Goal: Transaction & Acquisition: Purchase product/service

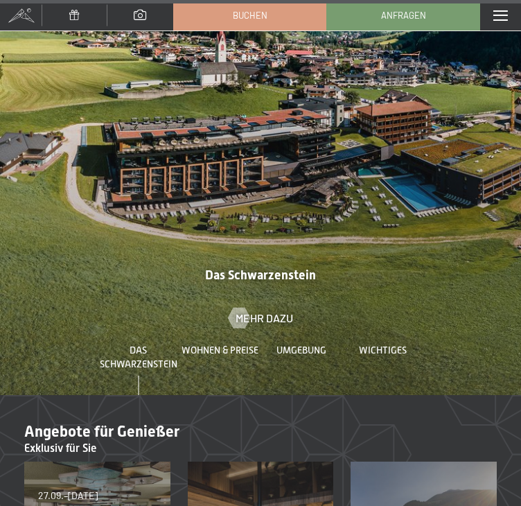
scroll to position [5789, 0]
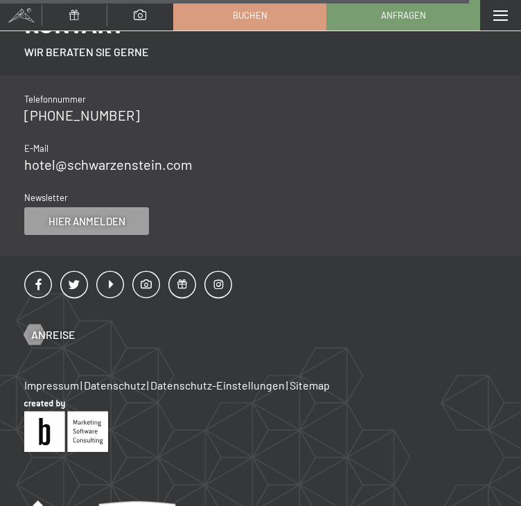
scroll to position [1764, 0]
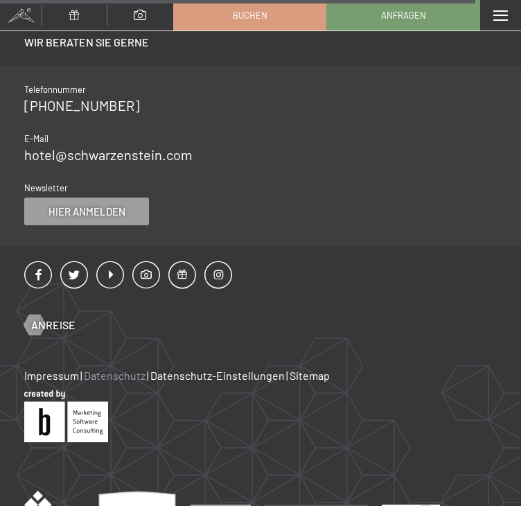
click at [145, 369] on link "Datenschutz" at bounding box center [115, 375] width 62 height 13
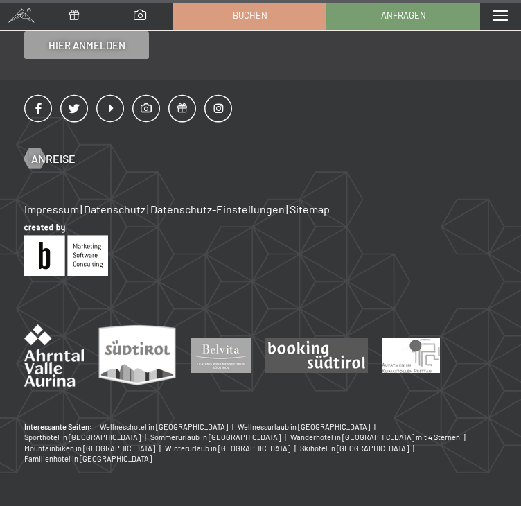
scroll to position [4365, 0]
click at [267, 15] on span "Buchen" at bounding box center [250, 13] width 35 height 12
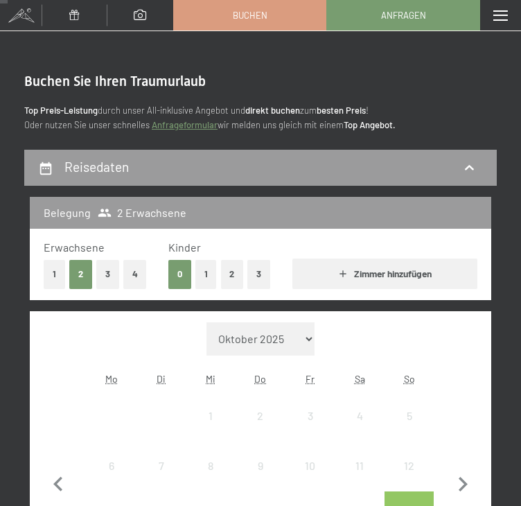
scroll to position [122, 0]
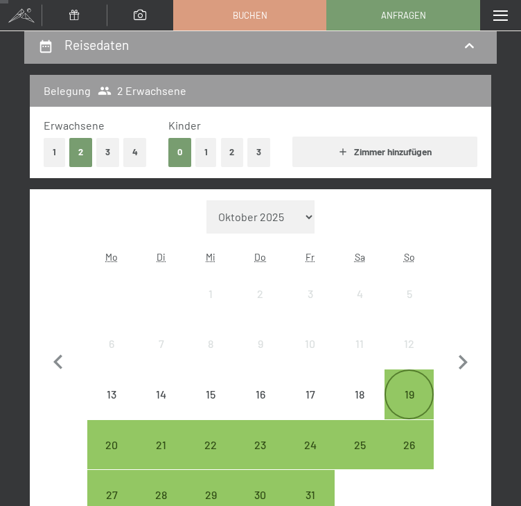
click at [392, 391] on div "19" at bounding box center [409, 412] width 47 height 47
click at [386, 427] on div "26" at bounding box center [409, 444] width 47 height 47
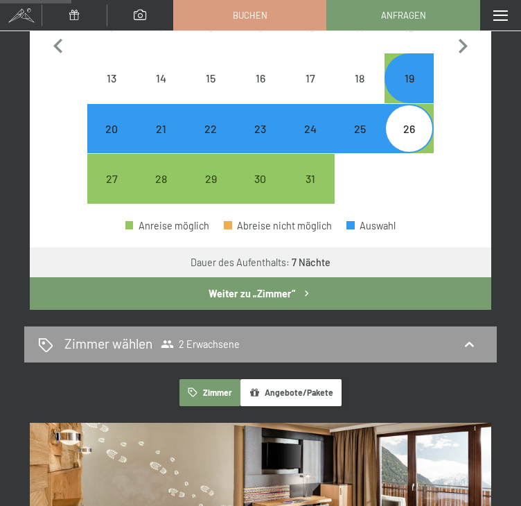
click at [247, 279] on button "Weiter zu „Zimmer“" at bounding box center [260, 293] width 461 height 32
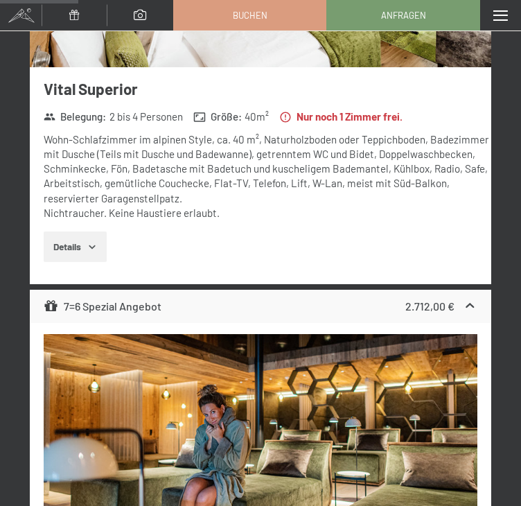
scroll to position [414, 0]
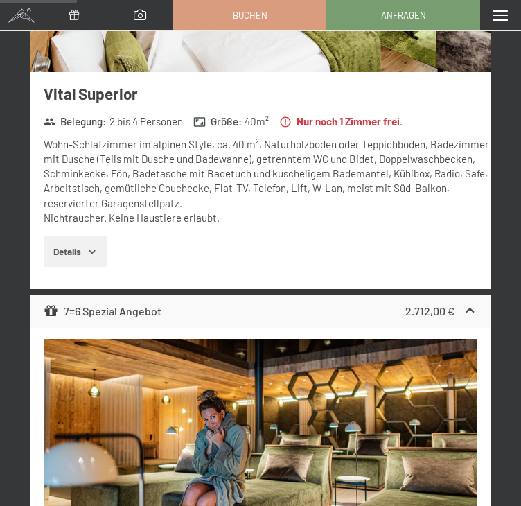
click at [94, 243] on button "Details" at bounding box center [75, 251] width 63 height 30
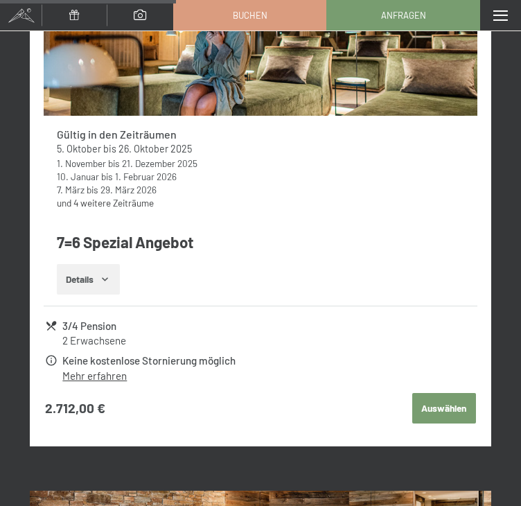
click at [412, 393] on button "Auswählen" at bounding box center [444, 408] width 64 height 30
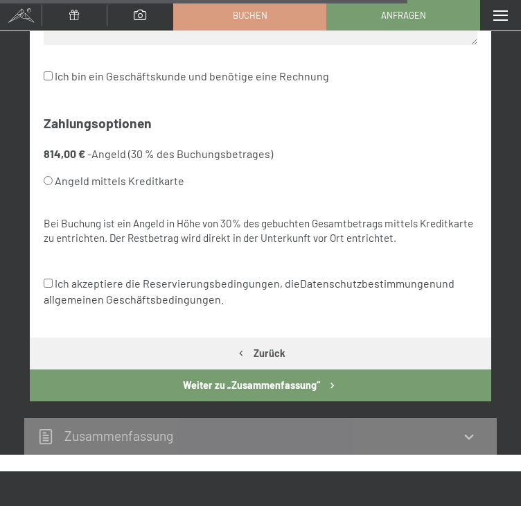
scroll to position [3194, 0]
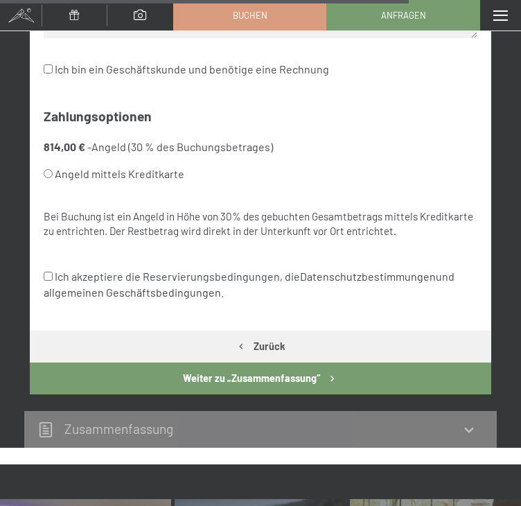
click at [53, 178] on input "Angeld mittels Kreditkarte" at bounding box center [48, 173] width 9 height 9
radio input "true"
click at [53, 178] on input "Angeld mittels Kreditkarte" at bounding box center [48, 173] width 9 height 9
click at [107, 21] on div at bounding box center [75, 15] width 66 height 30
click at [80, 12] on span at bounding box center [74, 15] width 10 height 10
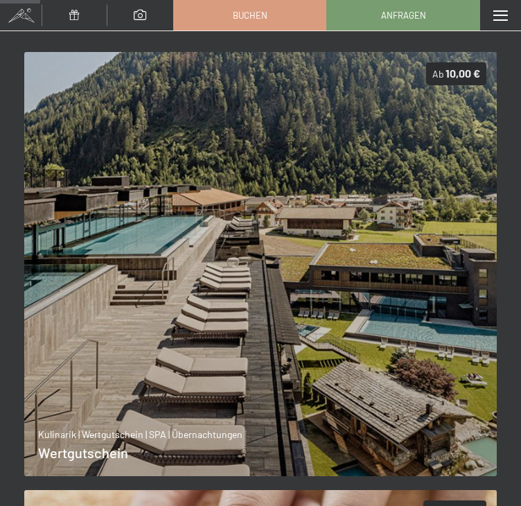
click at [240, 184] on img at bounding box center [260, 264] width 473 height 424
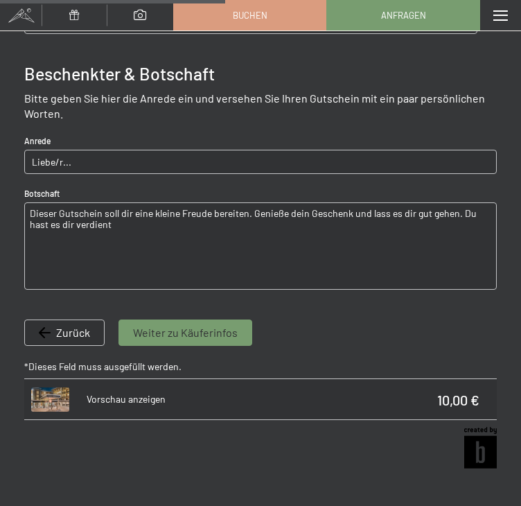
click at [238, 325] on span "Weiter zu Käuferinfos" at bounding box center [185, 332] width 105 height 15
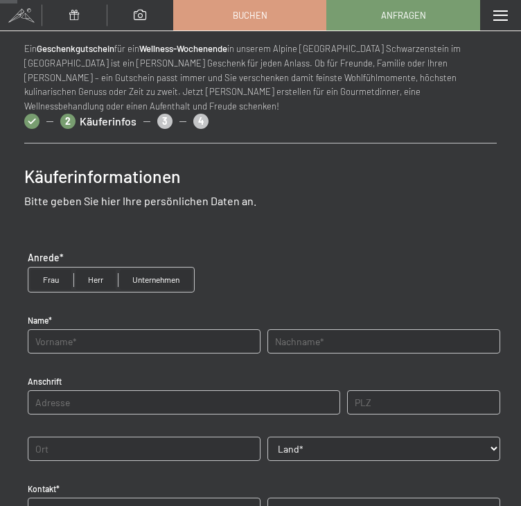
scroll to position [43, 0]
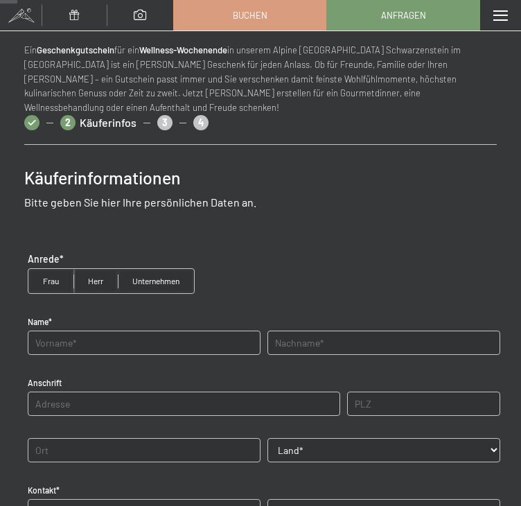
click at [73, 277] on input "radio" at bounding box center [50, 281] width 45 height 24
radio input "true"
click at [100, 355] on div "Name*" at bounding box center [144, 335] width 240 height 53
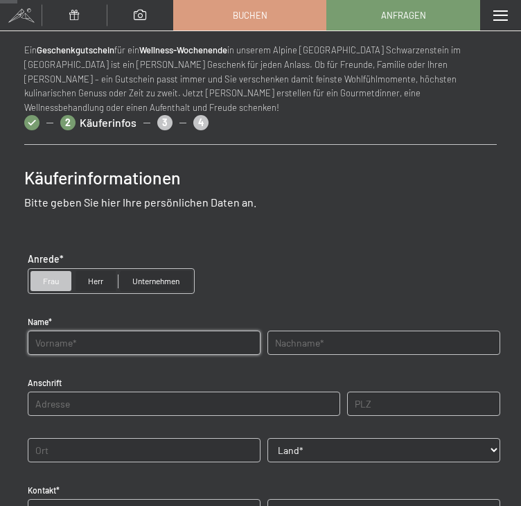
click at [91, 346] on input "text" at bounding box center [144, 342] width 233 height 24
type input "fgh"
click at [302, 348] on input "text" at bounding box center [383, 342] width 233 height 24
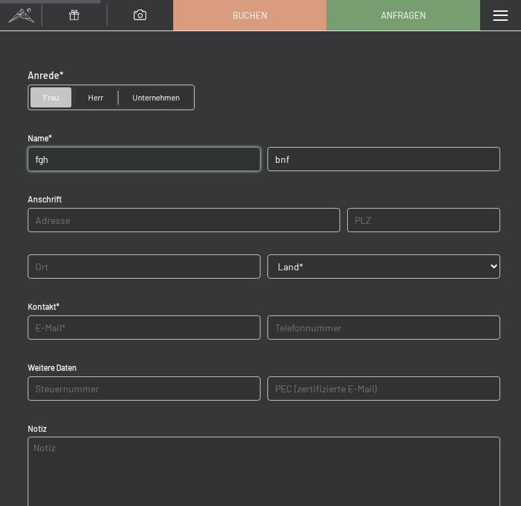
scroll to position [252, 0]
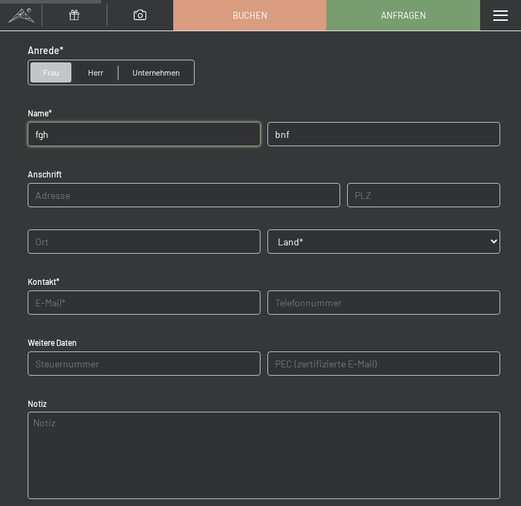
type input "bnf"
click at [316, 248] on select "Land* Österreich Frankreich Deutschland Italien Schweiz -----------------------…" at bounding box center [383, 241] width 233 height 24
select select "AIA"
click at [267, 229] on select "Land* Österreich Frankreich Deutschland Italien Schweiz -----------------------…" at bounding box center [383, 241] width 233 height 24
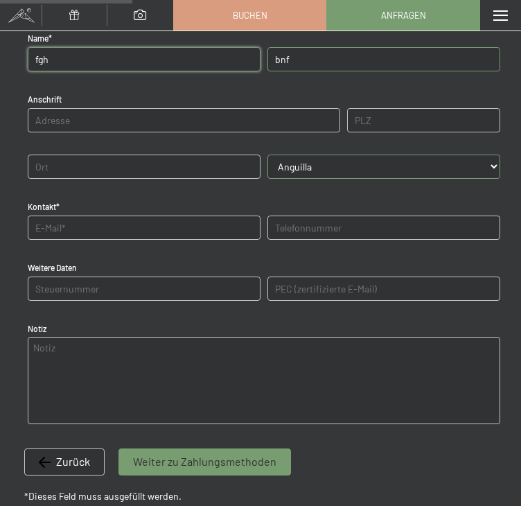
scroll to position [330, 0]
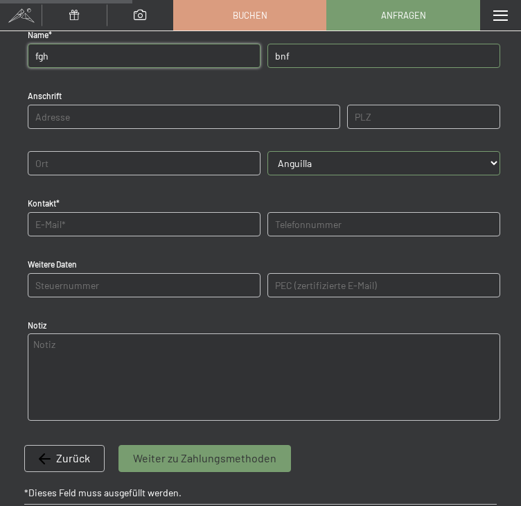
click at [114, 221] on input "text" at bounding box center [144, 224] width 233 height 24
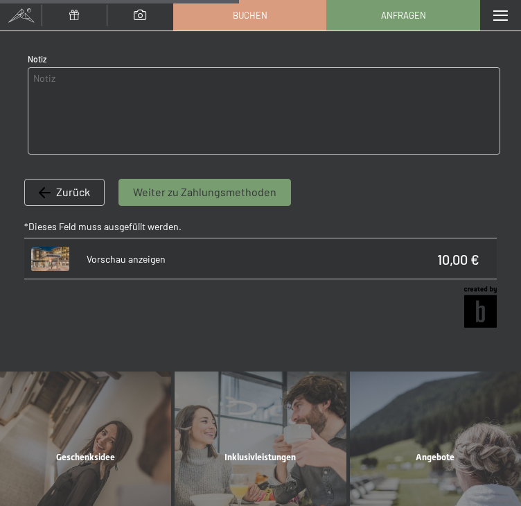
type input "fdgfh@fdgf.vom"
click at [211, 203] on div "Weiter zu Zahlungsmethoden" at bounding box center [204, 192] width 173 height 26
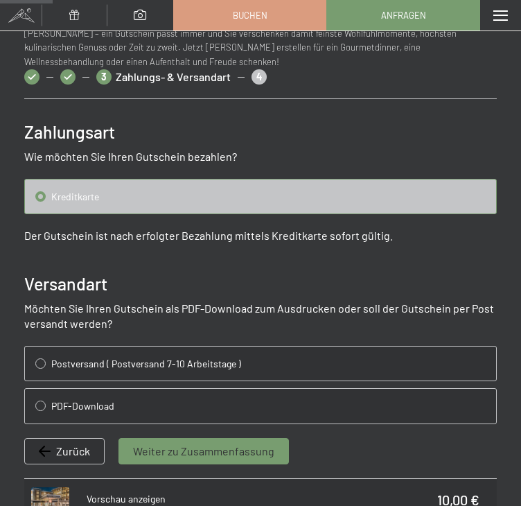
scroll to position [158, 0]
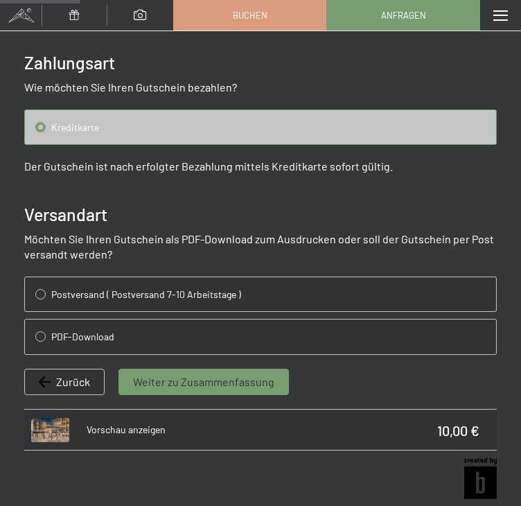
click at [90, 381] on span "Zurück" at bounding box center [73, 381] width 34 height 15
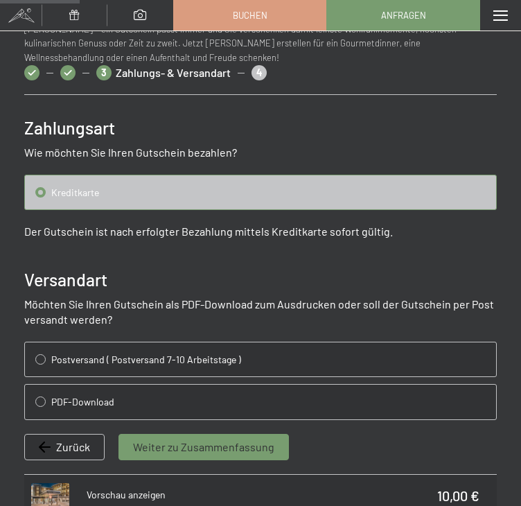
select select "AIA"
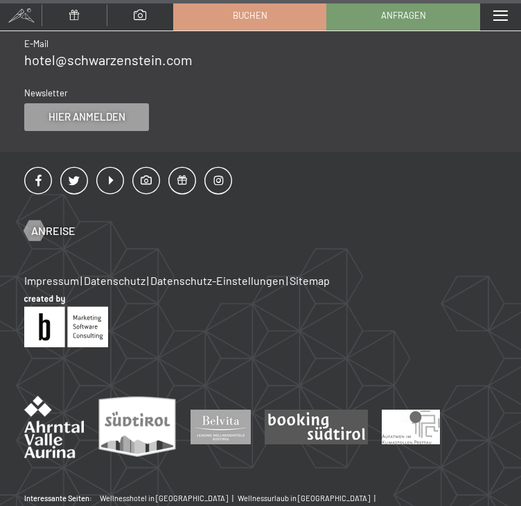
scroll to position [1300, 0]
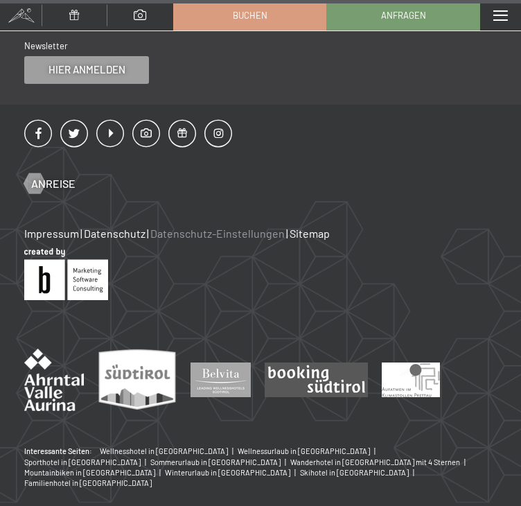
click at [262, 227] on link "Datenschutz-Einstellungen" at bounding box center [217, 233] width 134 height 13
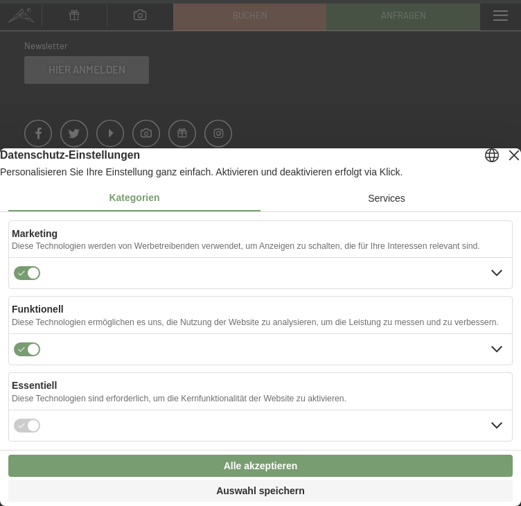
click at [511, 161] on div "Layer schließen" at bounding box center [513, 154] width 19 height 19
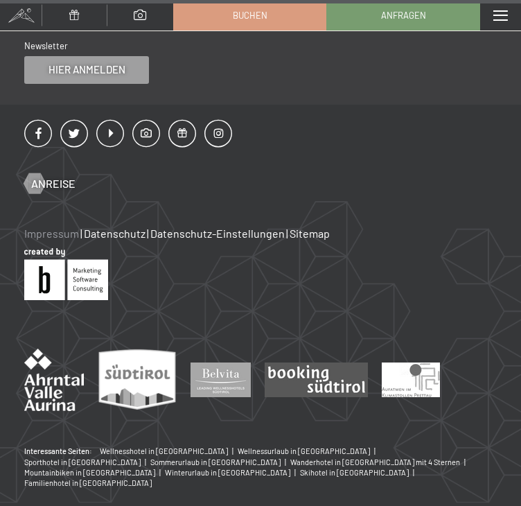
click at [79, 227] on link "Impressum" at bounding box center [51, 233] width 55 height 13
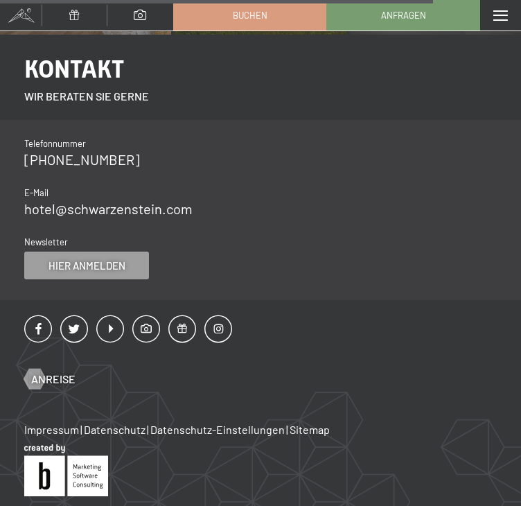
scroll to position [1713, 0]
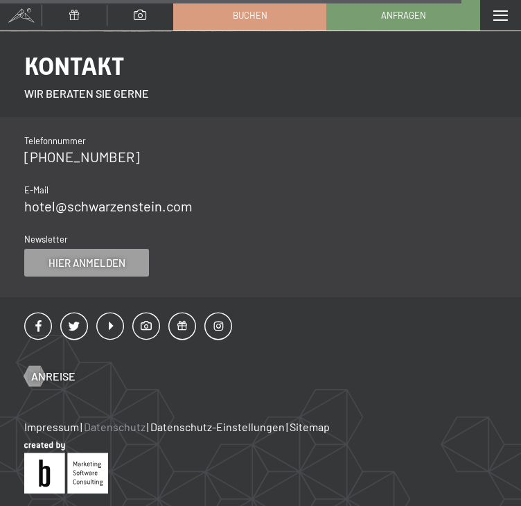
click at [145, 420] on link "Datenschutz" at bounding box center [115, 426] width 62 height 13
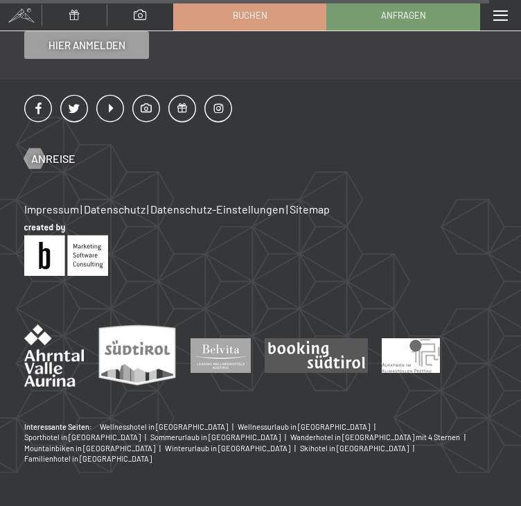
scroll to position [4099, 0]
click at [493, 12] on span at bounding box center [500, 15] width 15 height 10
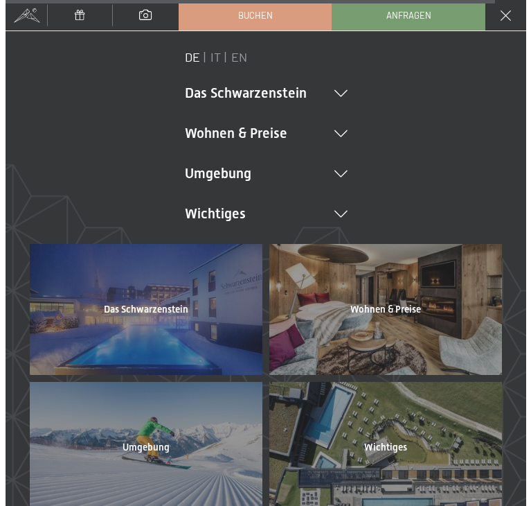
scroll to position [3983, 0]
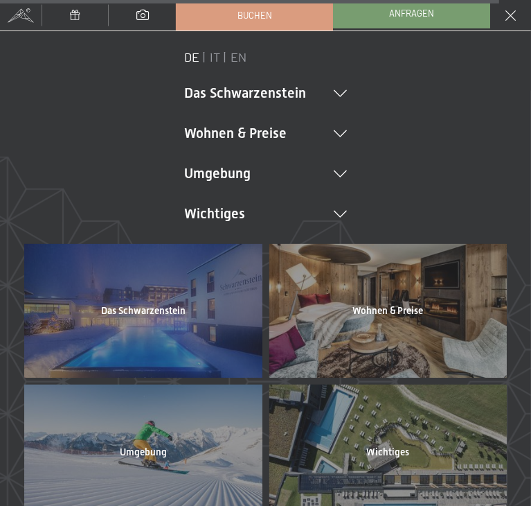
click at [434, 12] on span "Anfragen" at bounding box center [411, 13] width 45 height 12
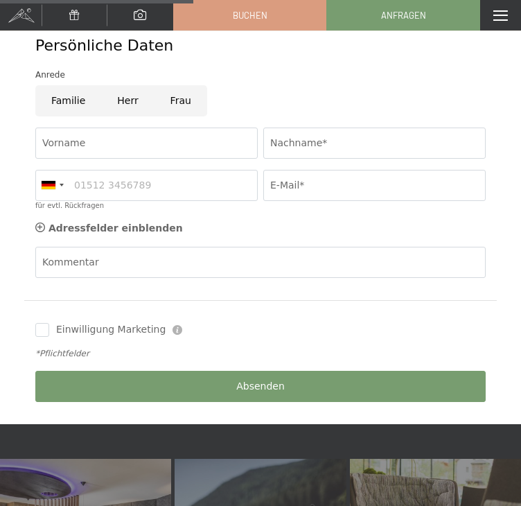
scroll to position [399, 0]
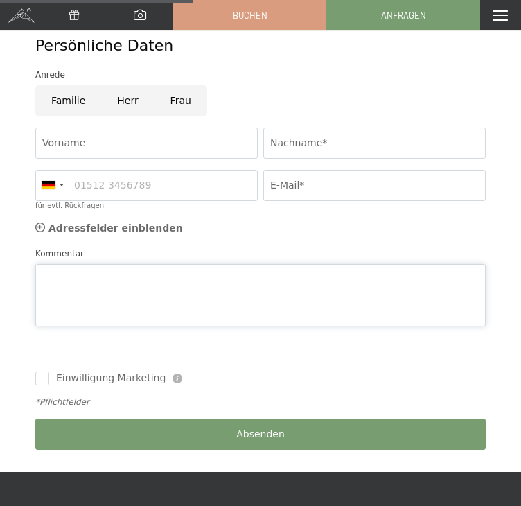
click at [319, 253] on div "Kommentar" at bounding box center [260, 287] width 450 height 80
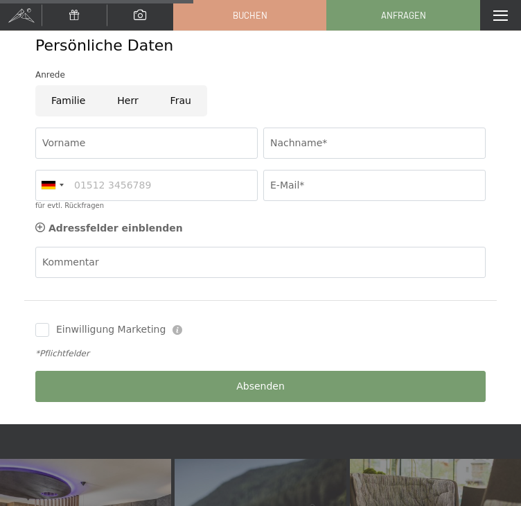
click at [319, 253] on div "Kommentar" at bounding box center [260, 263] width 450 height 32
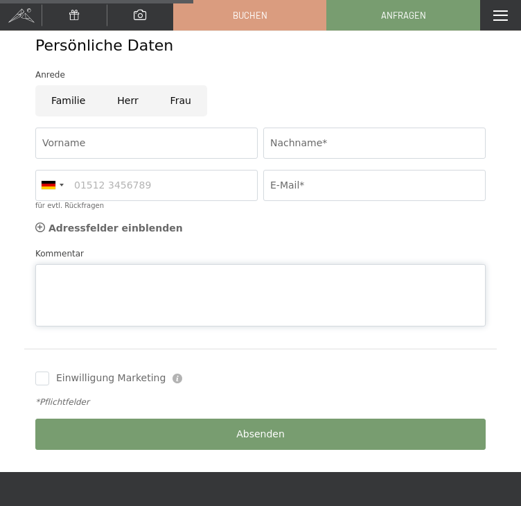
click at [319, 253] on div "Kommentar" at bounding box center [260, 287] width 450 height 80
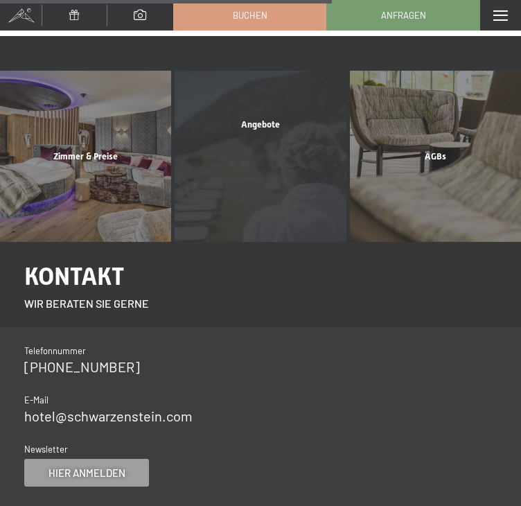
scroll to position [739, 0]
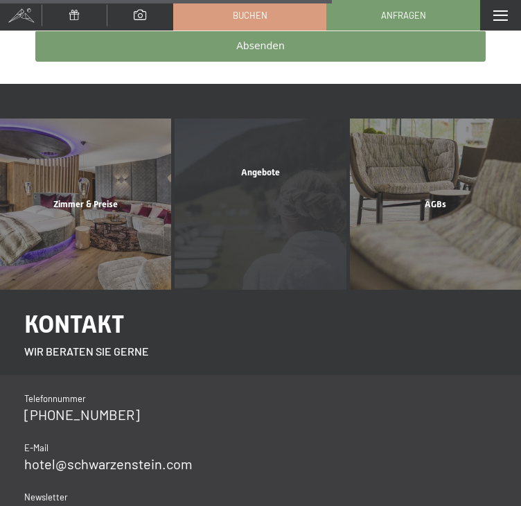
click at [236, 179] on div "Angebote" at bounding box center [260, 172] width 175 height 12
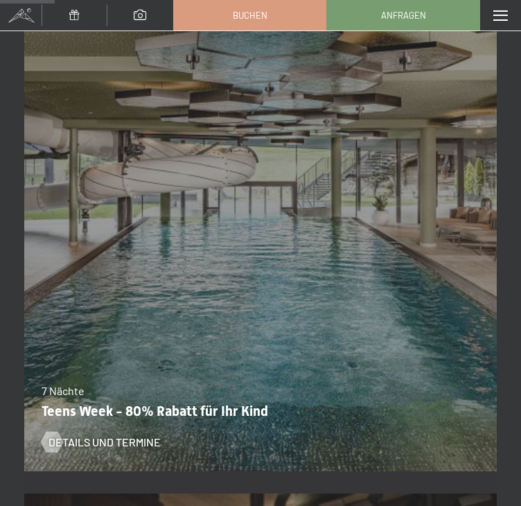
scroll to position [251, 0]
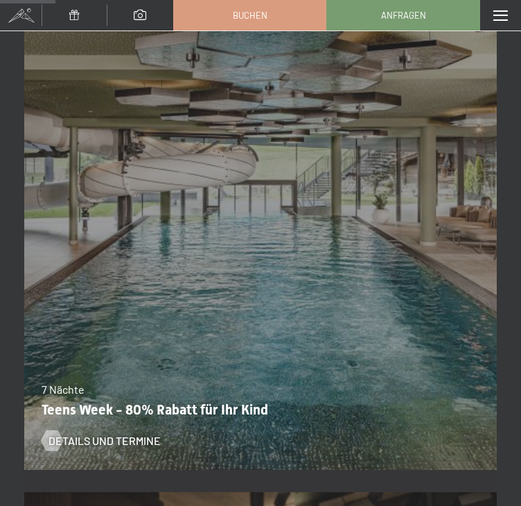
click at [213, 382] on div "7 Nächte" at bounding box center [257, 389] width 431 height 15
click at [163, 412] on div "Details und Termine" at bounding box center [252, 430] width 421 height 36
click at [148, 433] on span "Details und Termine" at bounding box center [118, 440] width 112 height 15
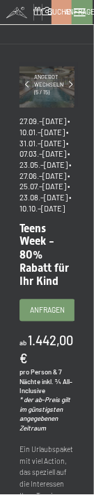
drag, startPoint x: 0, startPoint y: 167, endPoint x: -152, endPoint y: 168, distance: 152.4
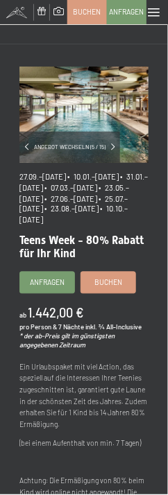
click at [154, 15] on span at bounding box center [154, 12] width 12 height 8
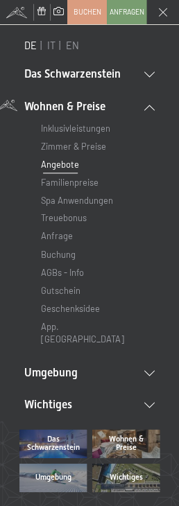
click at [64, 166] on link "Angebote" at bounding box center [60, 164] width 38 height 11
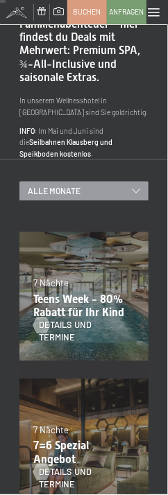
scroll to position [94, 0]
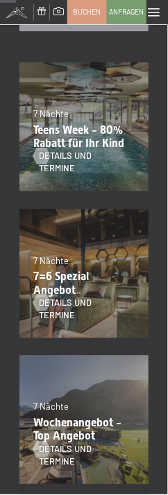
scroll to position [268, 0]
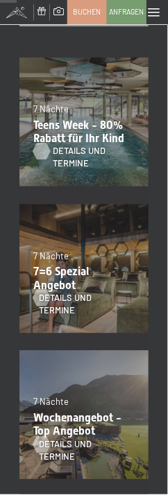
click at [101, 145] on span "Details und Termine" at bounding box center [94, 157] width 82 height 25
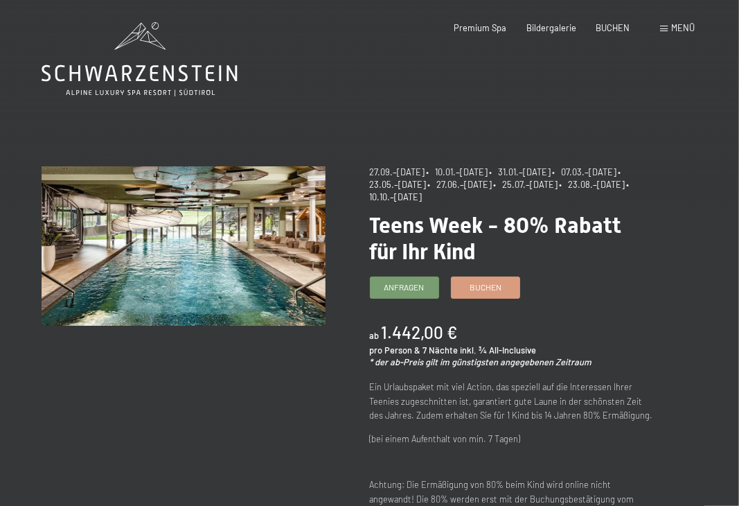
click at [167, 27] on div "Menü" at bounding box center [677, 28] width 35 height 12
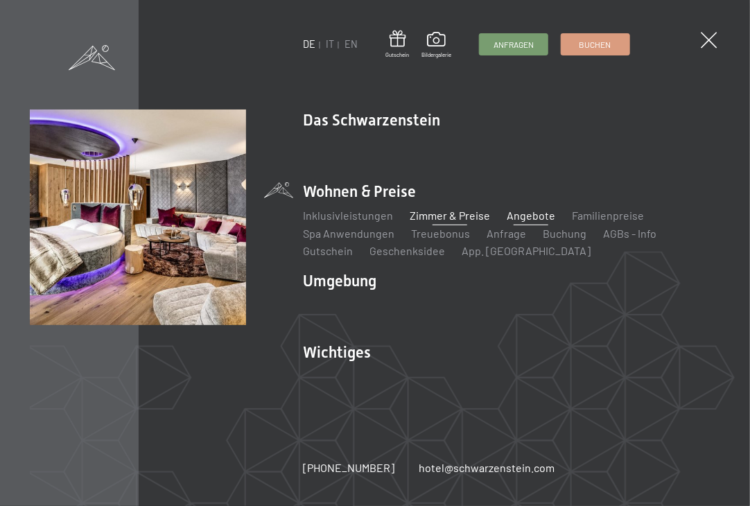
click at [167, 212] on link "Zimmer & Preise" at bounding box center [449, 215] width 80 height 13
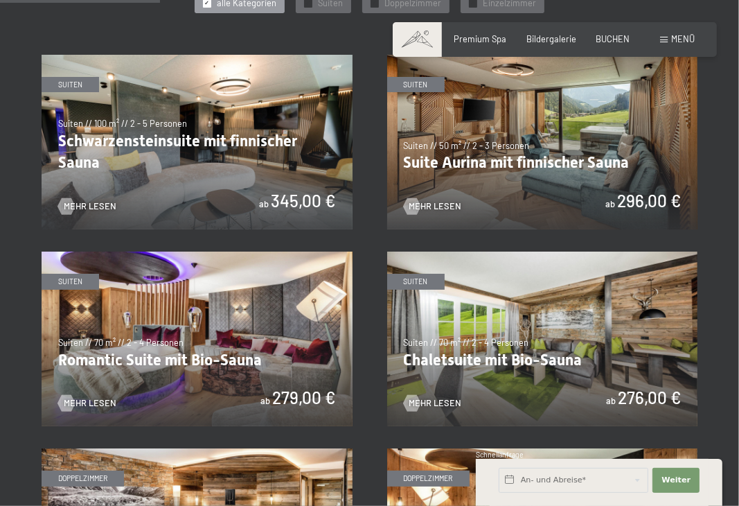
scroll to position [684, 0]
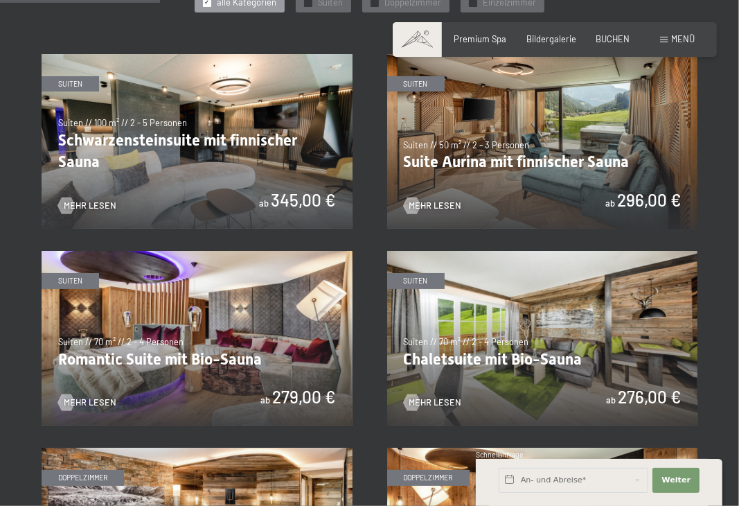
click at [160, 154] on img at bounding box center [197, 141] width 311 height 175
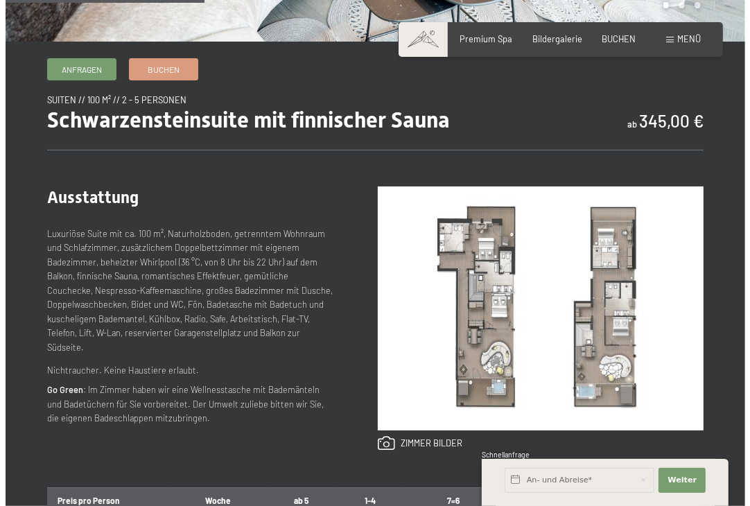
scroll to position [407, 0]
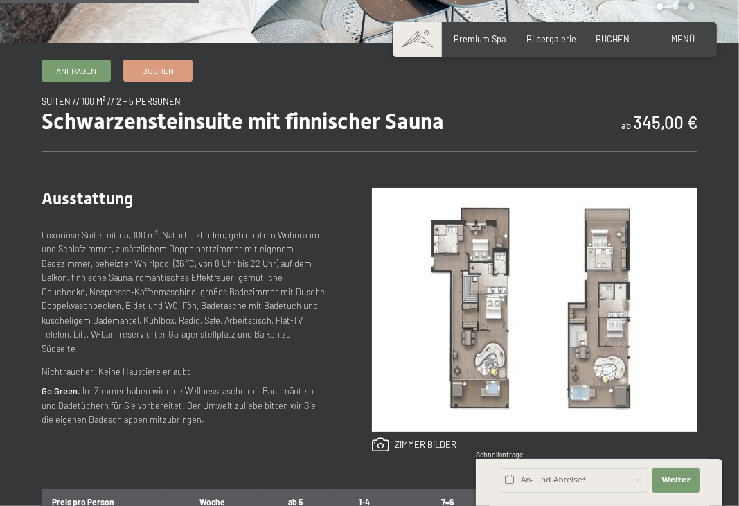
click at [687, 38] on span "Menü" at bounding box center [683, 38] width 24 height 11
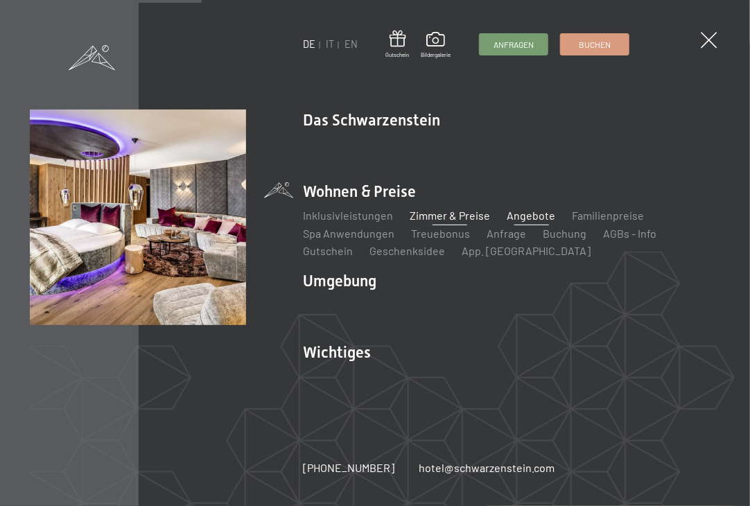
click at [513, 215] on link "Angebote" at bounding box center [530, 215] width 48 height 13
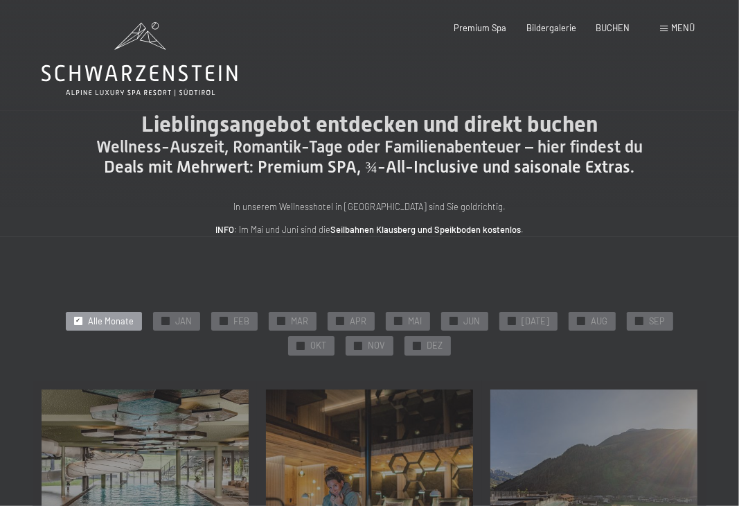
click at [513, 215] on div "In unserem Wellnesshotel in Südtirol sind Sie goldrichtig. INFO : Im Mai und Ju…" at bounding box center [370, 218] width 554 height 37
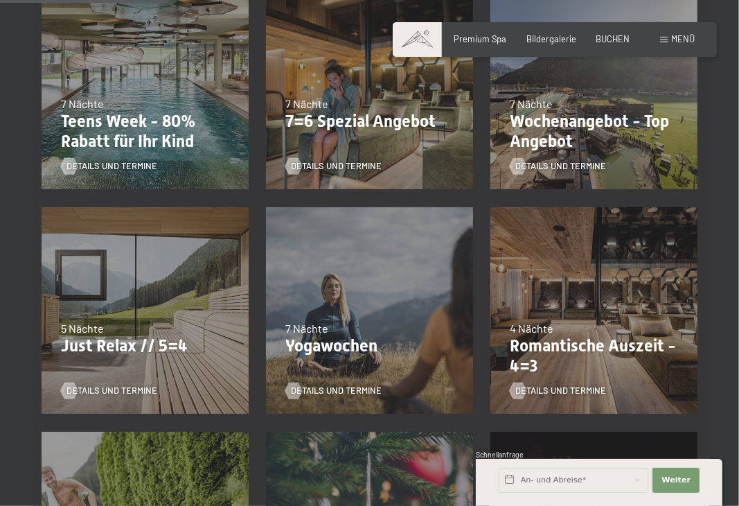
scroll to position [407, 0]
click at [143, 168] on span "Details und Termine" at bounding box center [125, 165] width 91 height 12
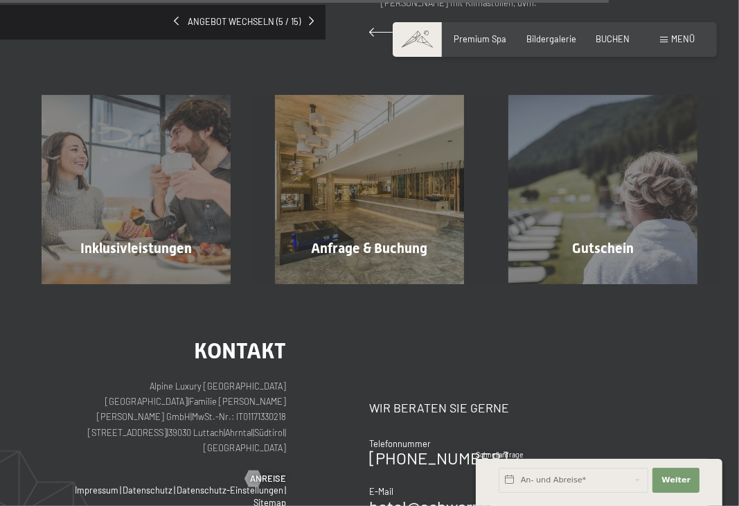
scroll to position [1300, 0]
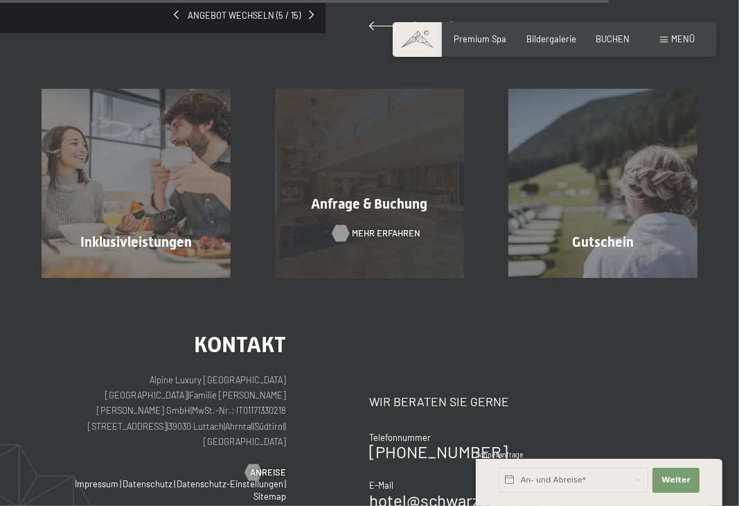
click at [346, 225] on div at bounding box center [341, 233] width 10 height 17
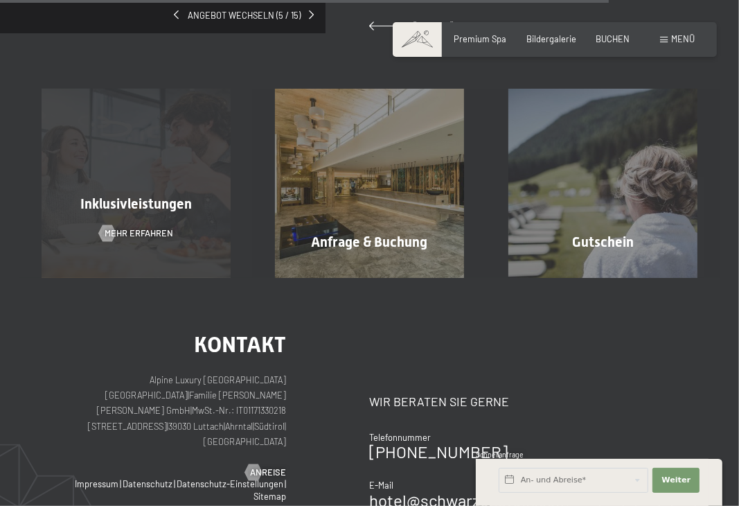
click at [107, 195] on span "Inklusivleistungen" at bounding box center [136, 203] width 112 height 17
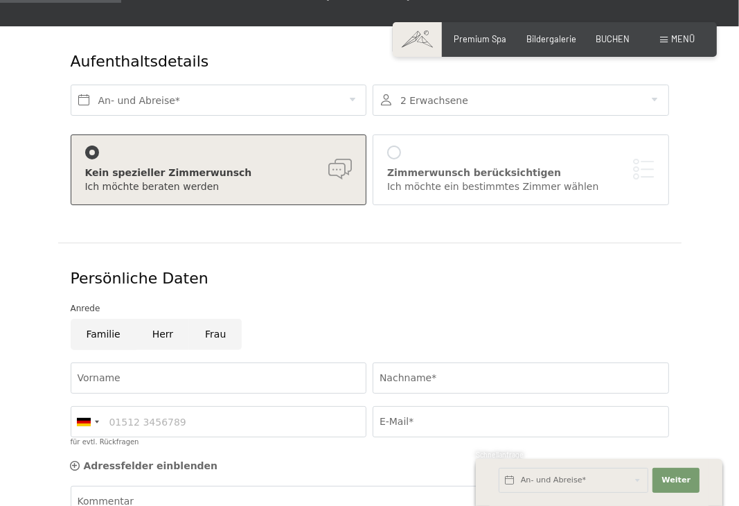
scroll to position [194, 0]
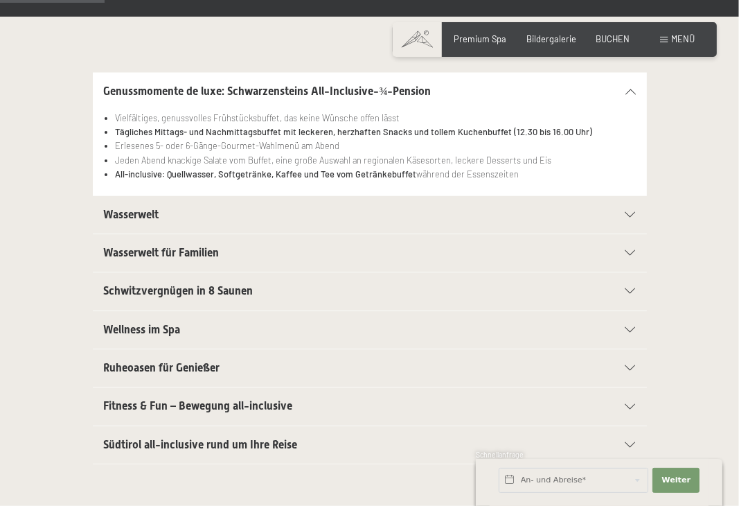
scroll to position [274, 0]
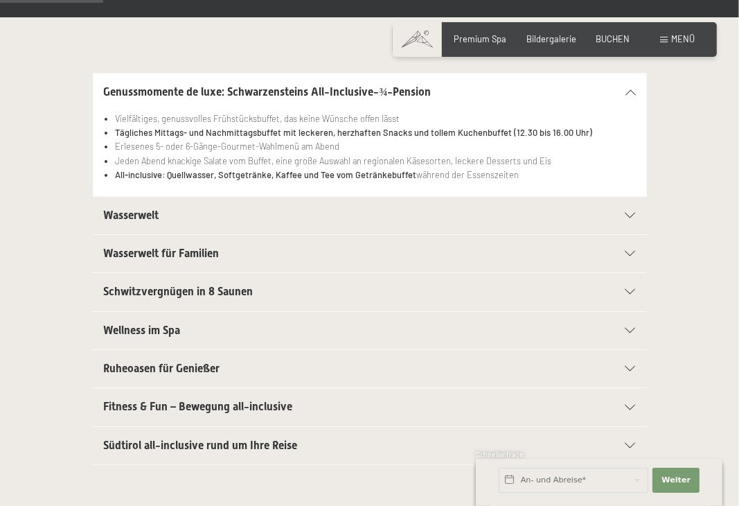
click at [177, 181] on li "All-inclusive: Quellwasser, Softgetränke, Kaffee und Tee vom Getränkebuffet wäh…" at bounding box center [375, 175] width 520 height 14
click at [424, 204] on div "Wasserwelt" at bounding box center [370, 215] width 532 height 37
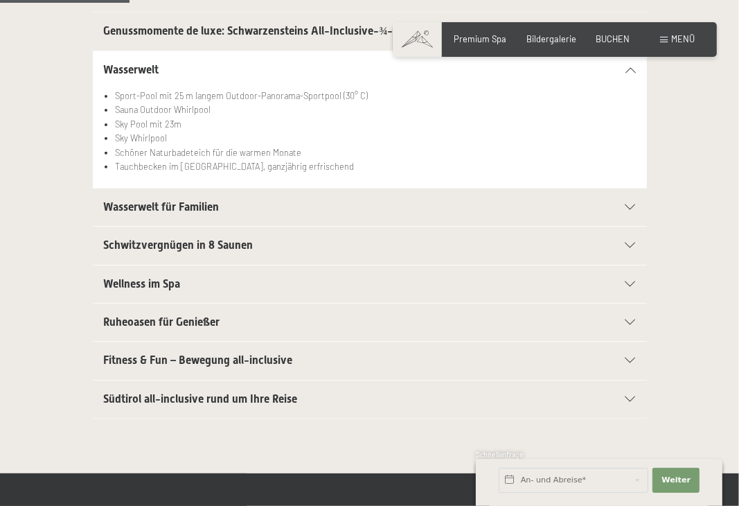
scroll to position [346, 0]
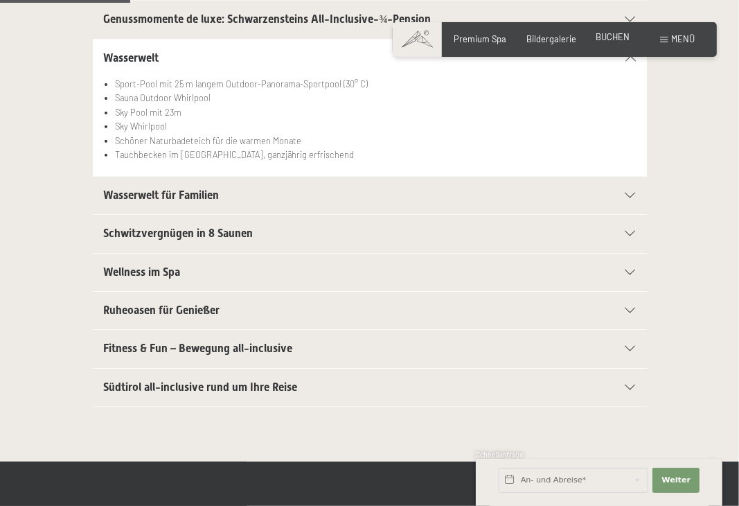
click at [617, 35] on span "BUCHEN" at bounding box center [613, 36] width 34 height 11
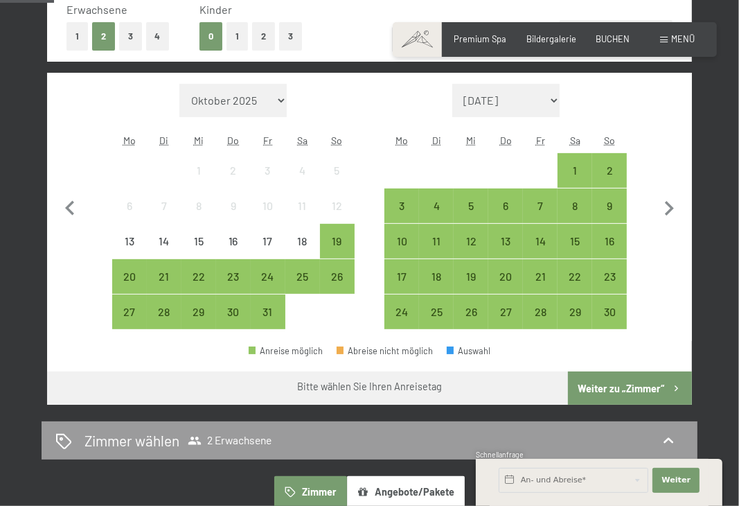
scroll to position [359, 0]
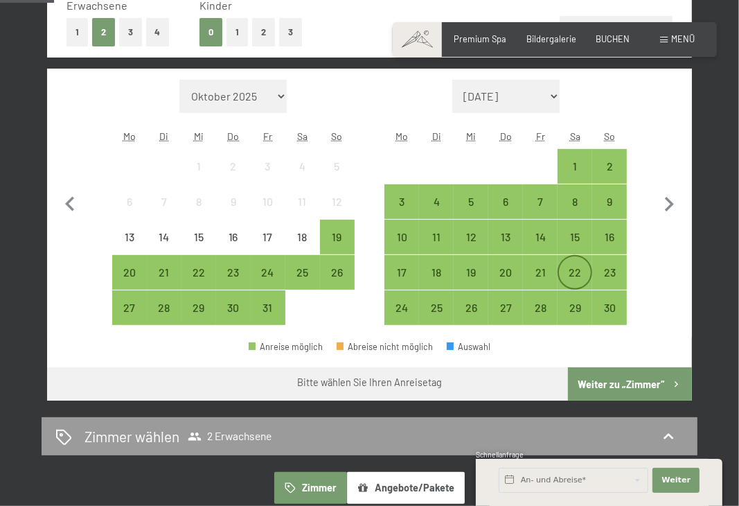
click at [571, 270] on div "22" at bounding box center [575, 283] width 32 height 32
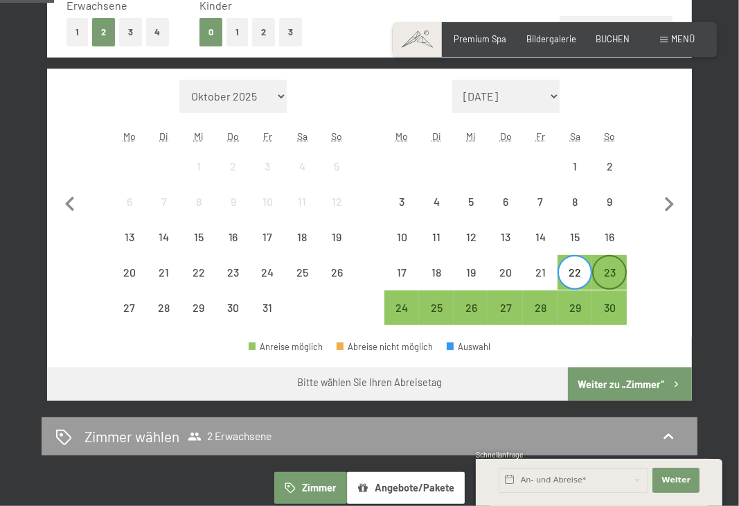
click at [608, 274] on div "23" at bounding box center [610, 283] width 32 height 32
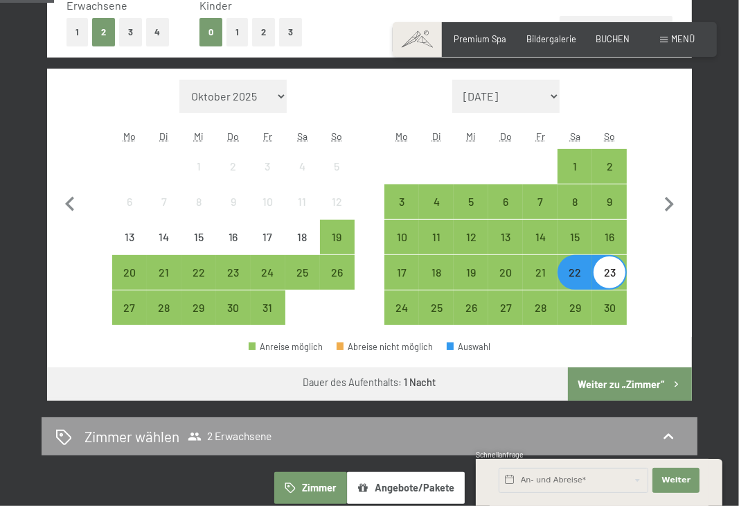
click at [574, 270] on div "22" at bounding box center [575, 283] width 32 height 32
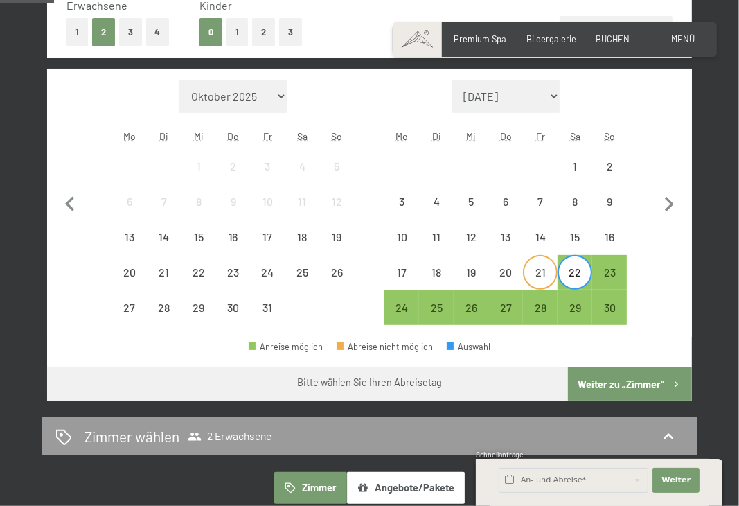
click at [549, 274] on div "21" at bounding box center [540, 283] width 32 height 32
click at [606, 275] on div "23" at bounding box center [610, 283] width 32 height 32
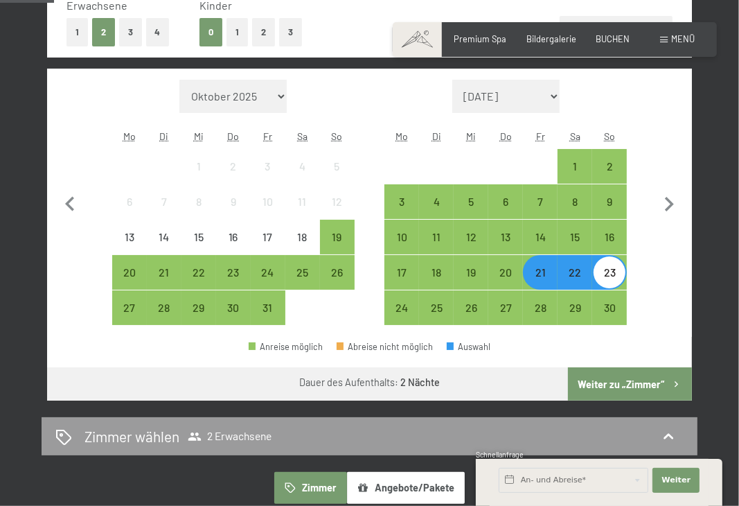
click at [624, 393] on button "Weiter zu „Zimmer“" at bounding box center [630, 383] width 124 height 33
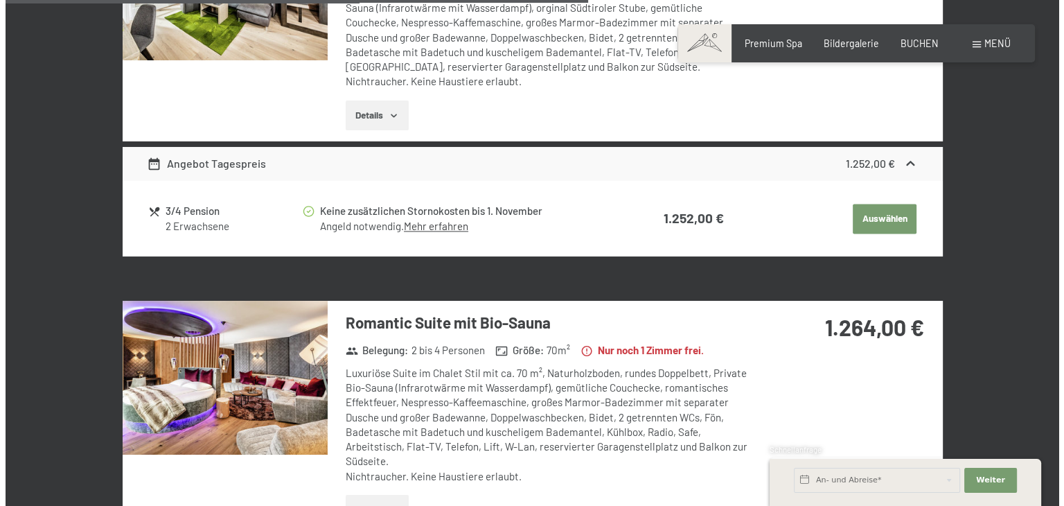
scroll to position [2045, 0]
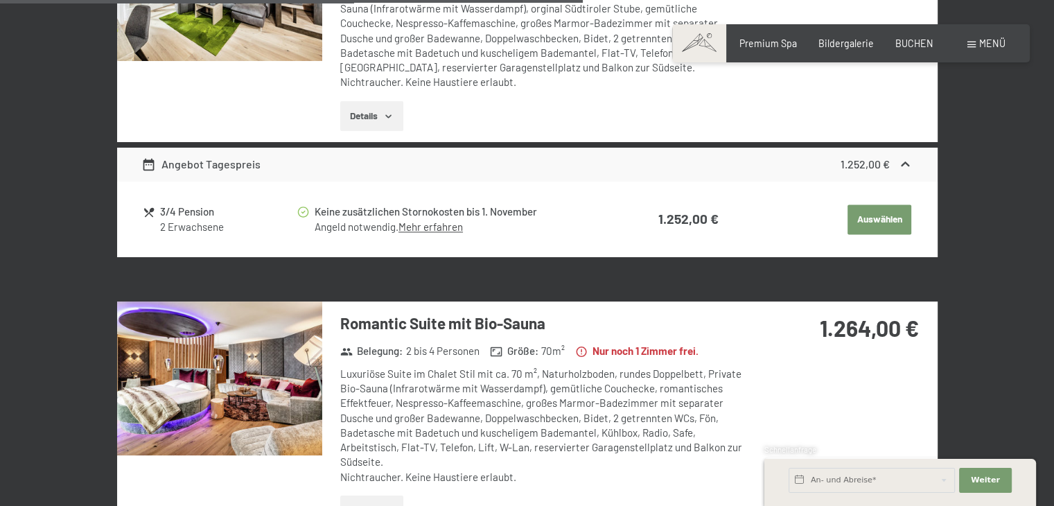
click at [739, 42] on span "Menü" at bounding box center [992, 43] width 26 height 12
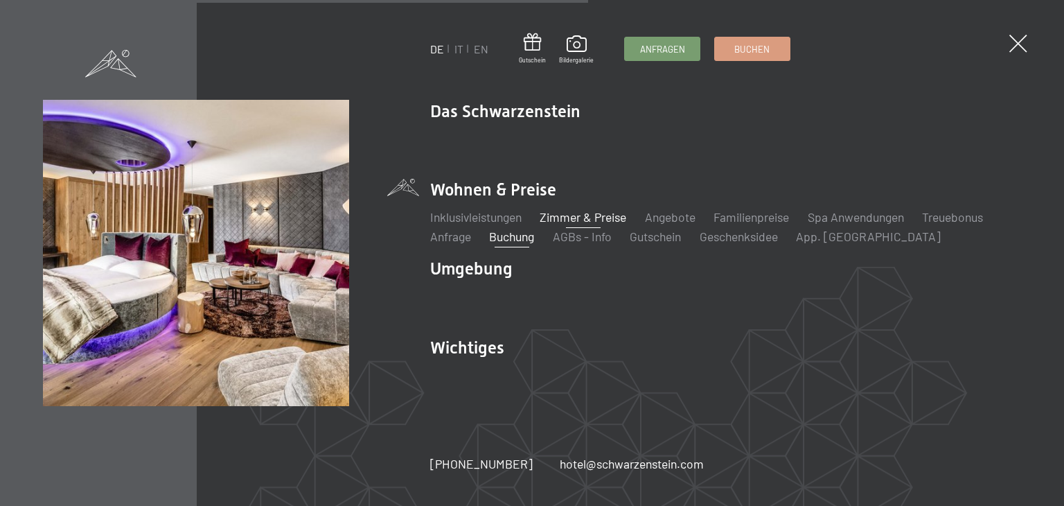
click at [590, 217] on link "Zimmer & Preise" at bounding box center [583, 216] width 87 height 15
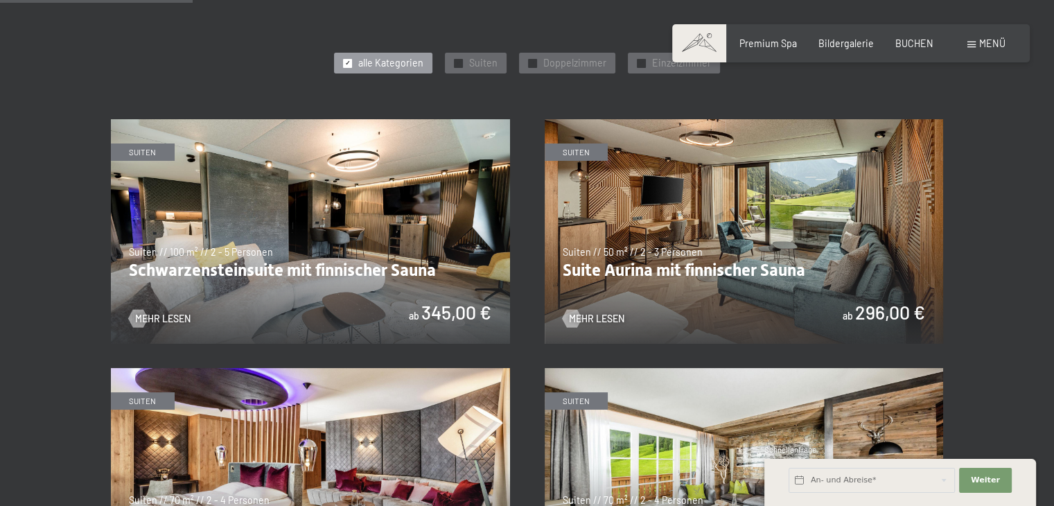
scroll to position [711, 0]
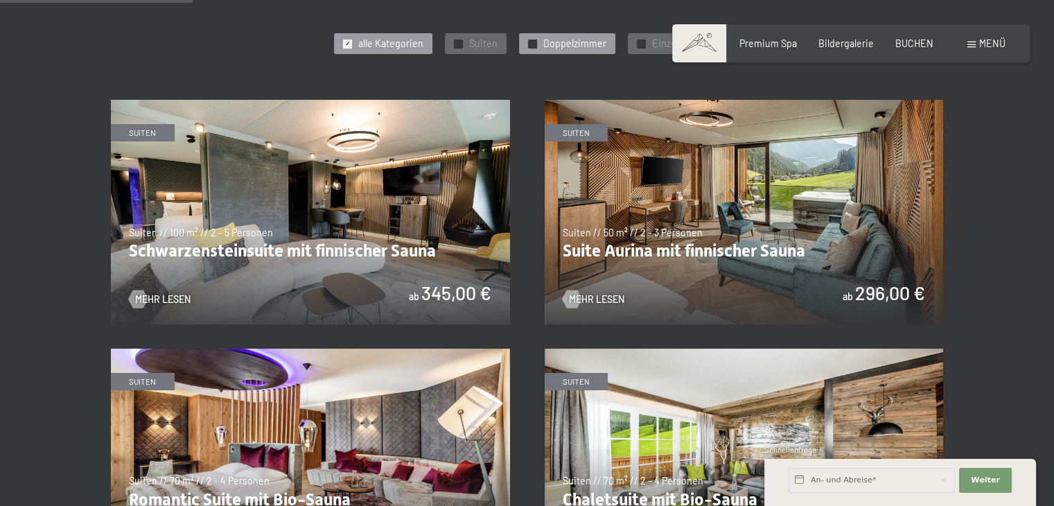
click at [535, 37] on div "✓ Doppelzimmer" at bounding box center [567, 43] width 96 height 21
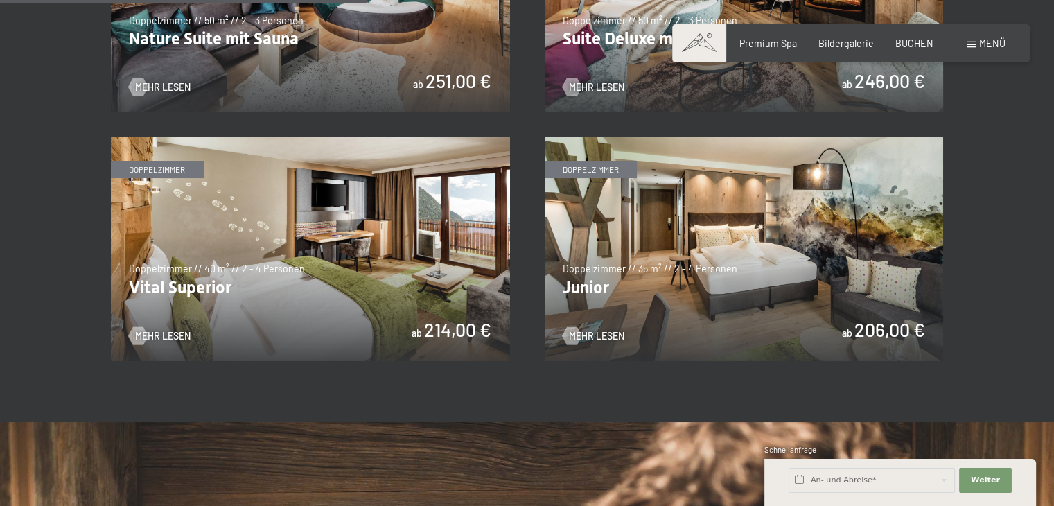
scroll to position [925, 0]
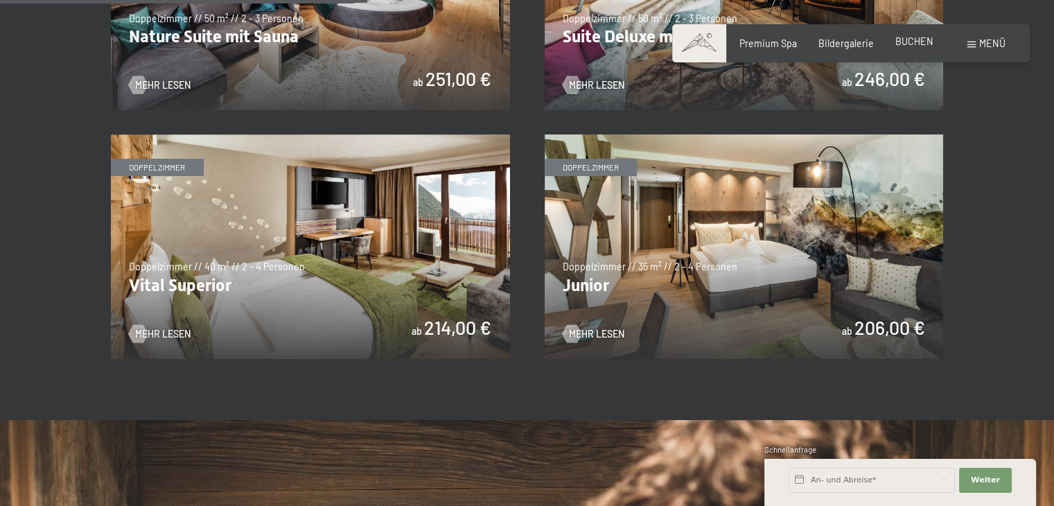
click at [903, 45] on span "BUCHEN" at bounding box center [914, 41] width 38 height 12
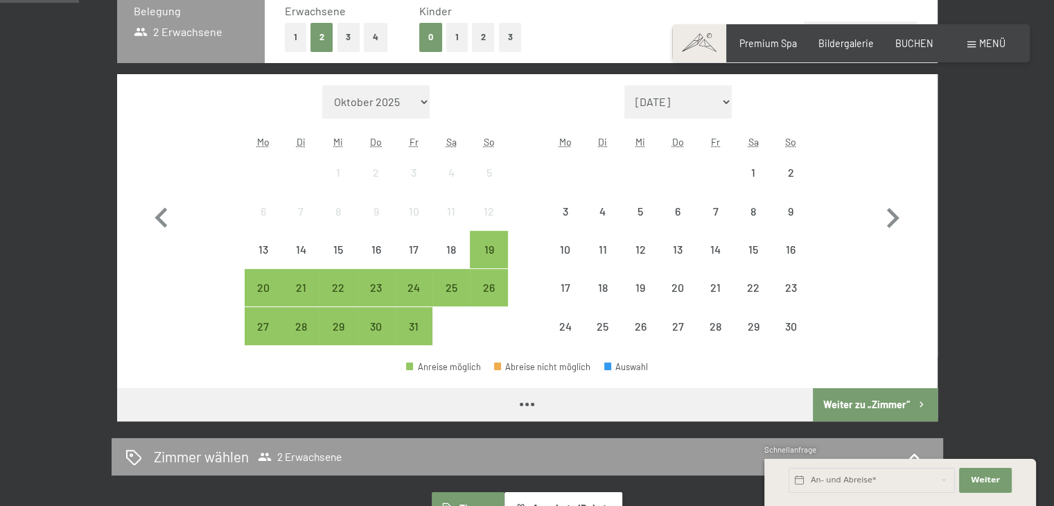
scroll to position [349, 0]
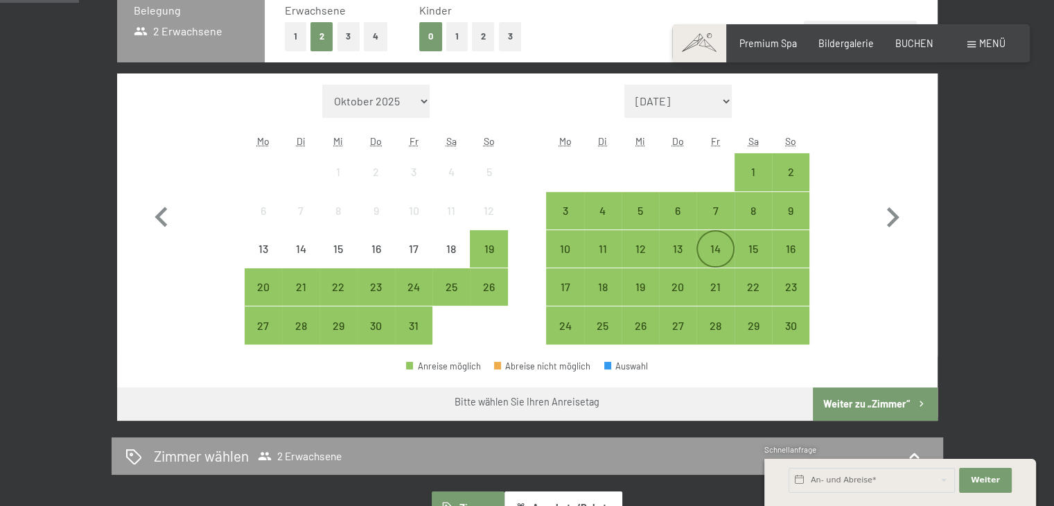
click at [719, 252] on div "14" at bounding box center [715, 260] width 35 height 35
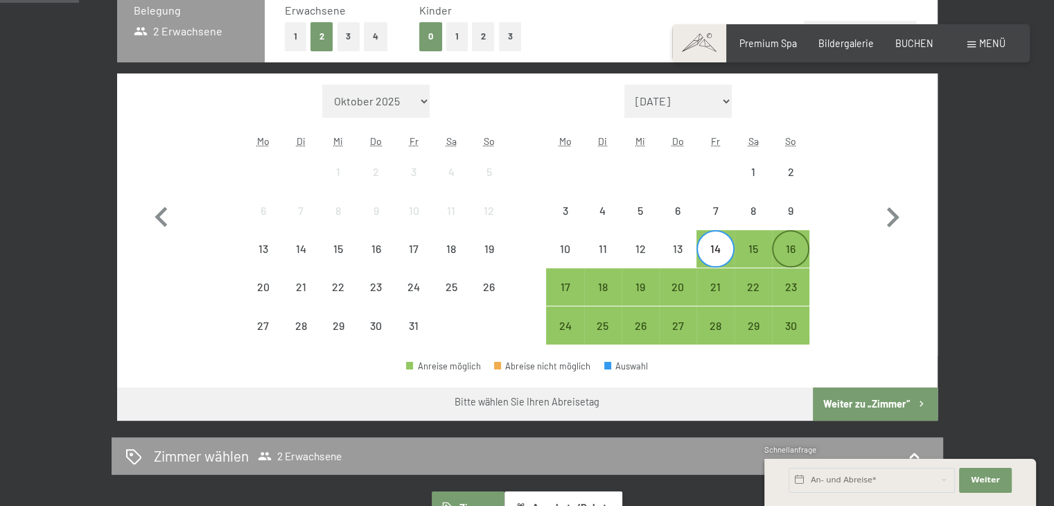
click at [806, 252] on div "16" at bounding box center [790, 260] width 35 height 35
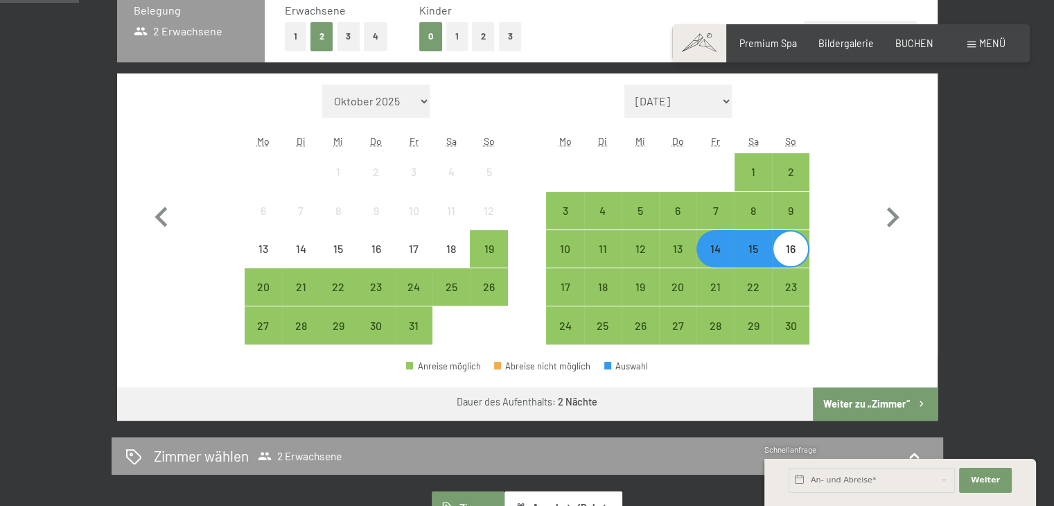
click at [865, 410] on button "Weiter zu „Zimmer“" at bounding box center [875, 403] width 124 height 33
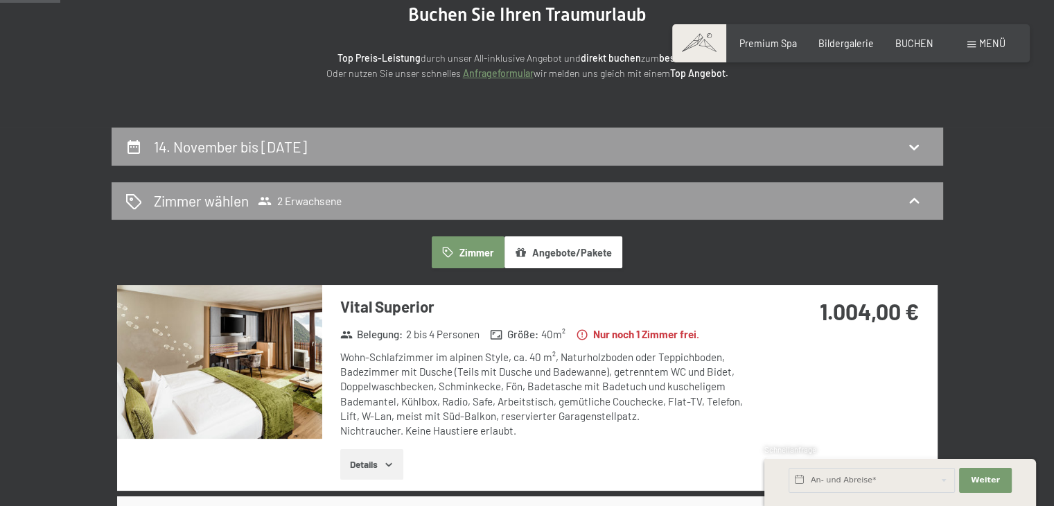
scroll to position [161, 0]
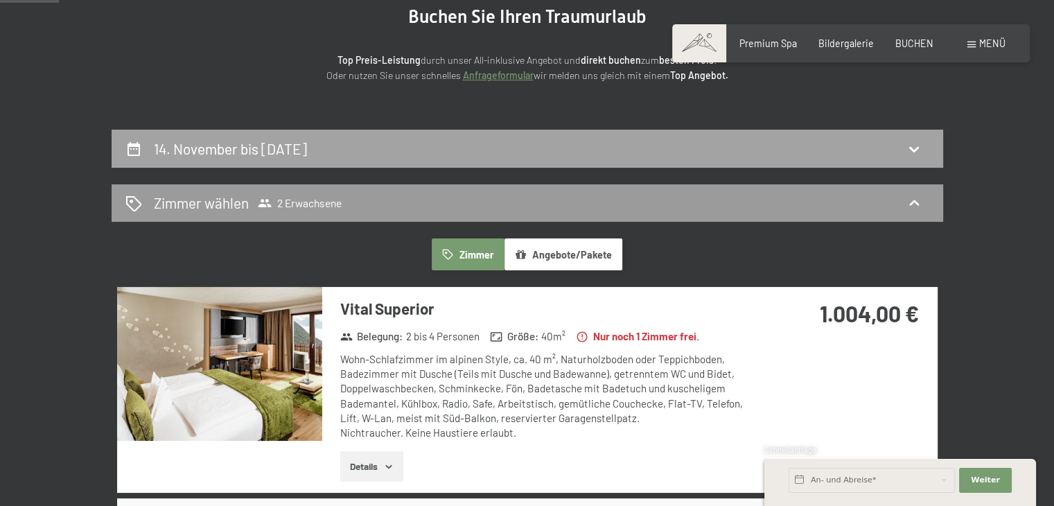
click at [510, 162] on div "14. November bis 16. November 2025" at bounding box center [527, 149] width 831 height 38
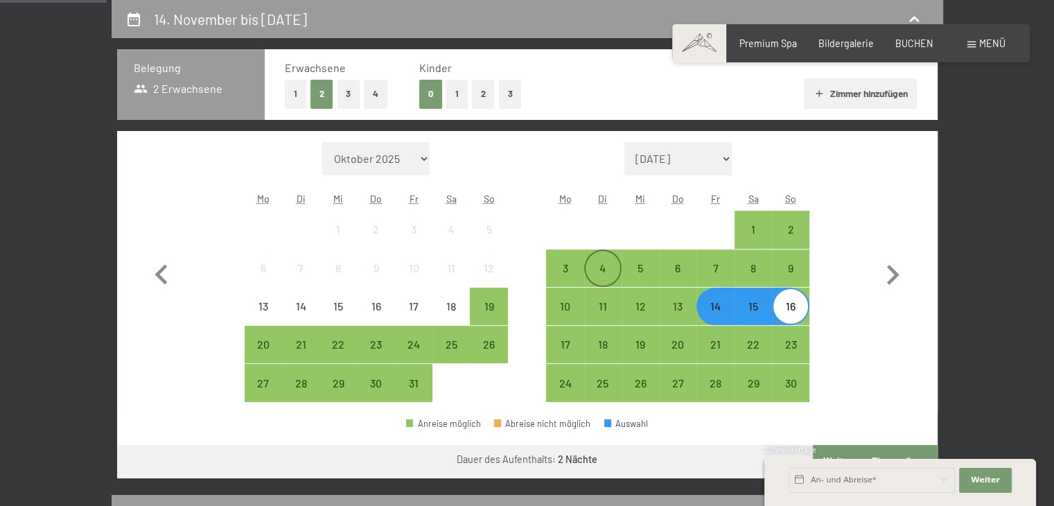
click at [600, 283] on div "4" at bounding box center [602, 280] width 35 height 35
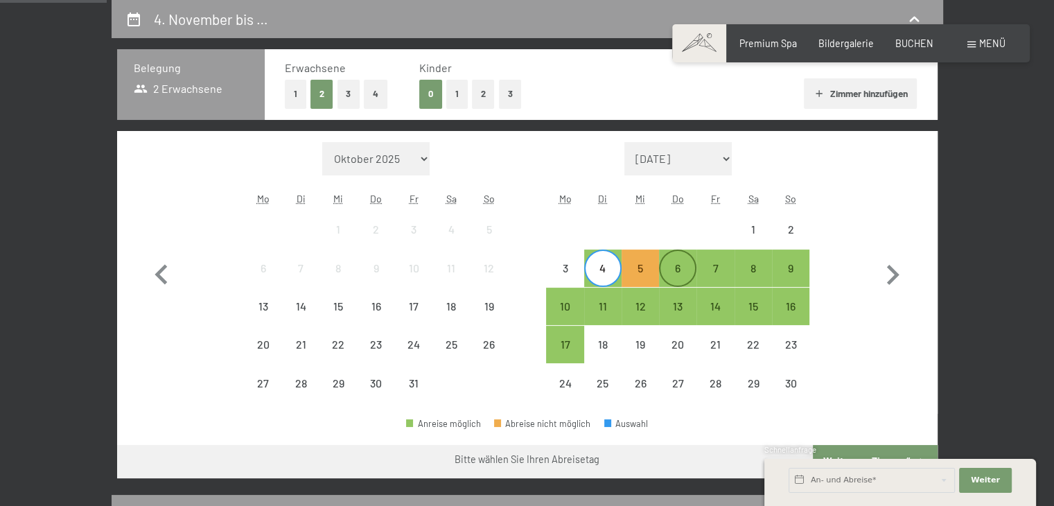
click at [687, 278] on div "6" at bounding box center [677, 280] width 35 height 35
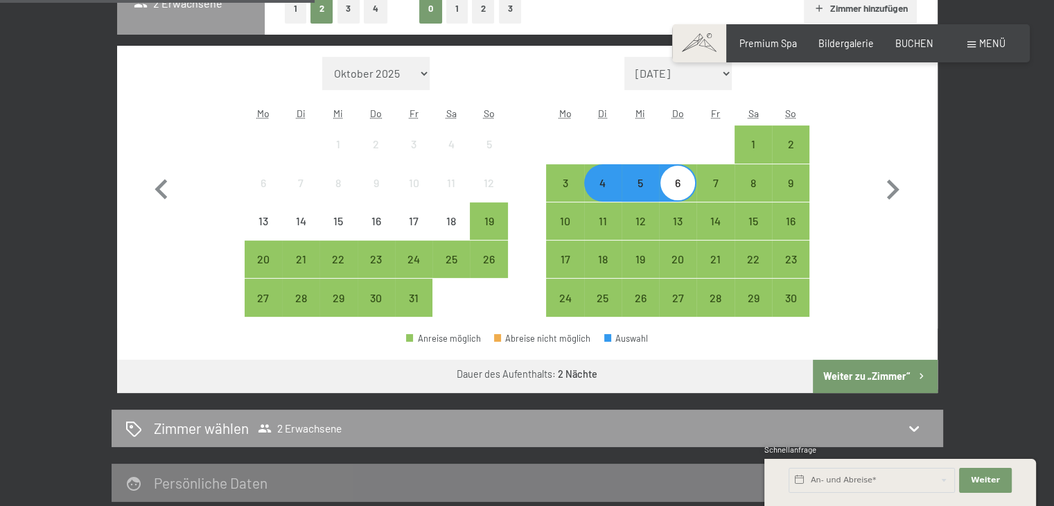
click at [853, 383] on button "Weiter zu „Zimmer“" at bounding box center [875, 376] width 124 height 33
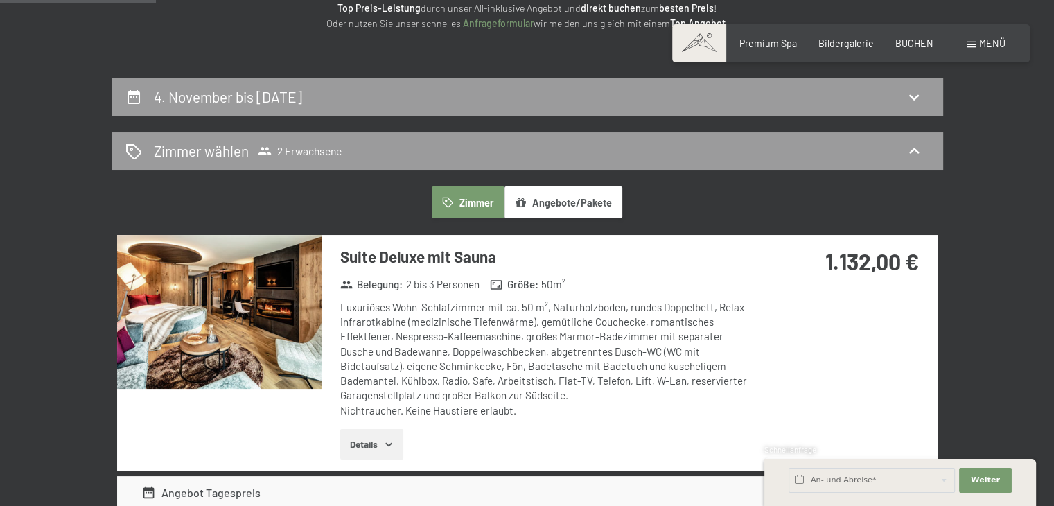
scroll to position [197, 0]
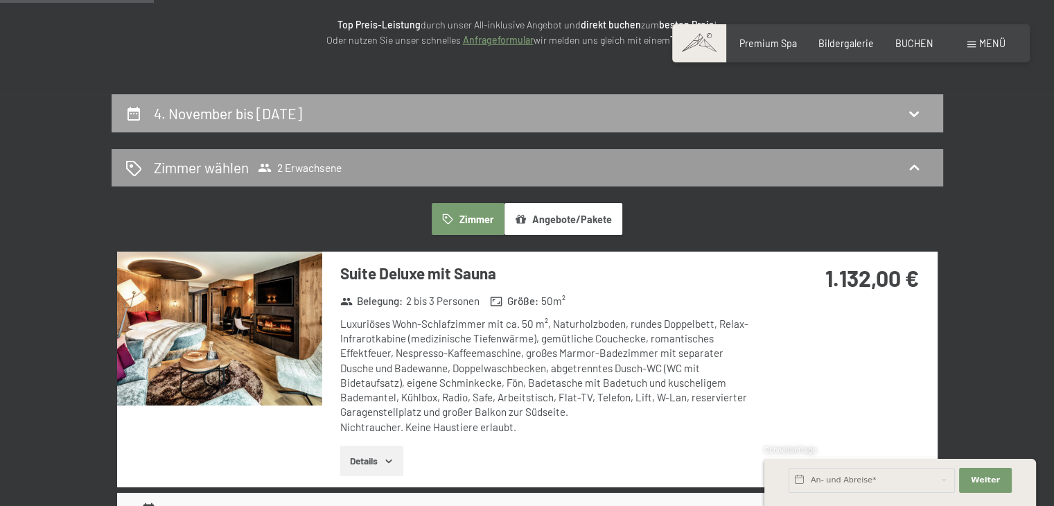
click at [407, 112] on div "4. November bis 6. November 2025" at bounding box center [527, 113] width 804 height 20
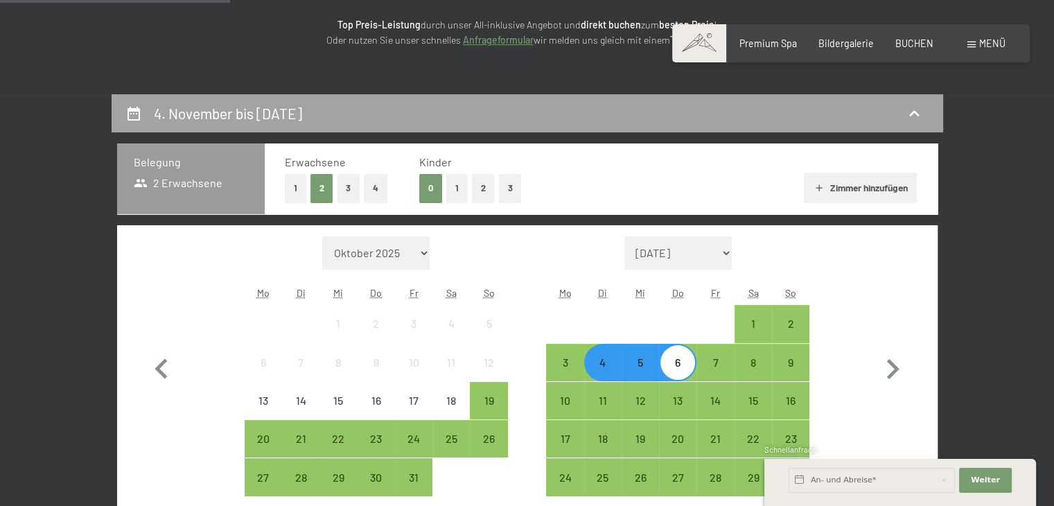
scroll to position [291, 0]
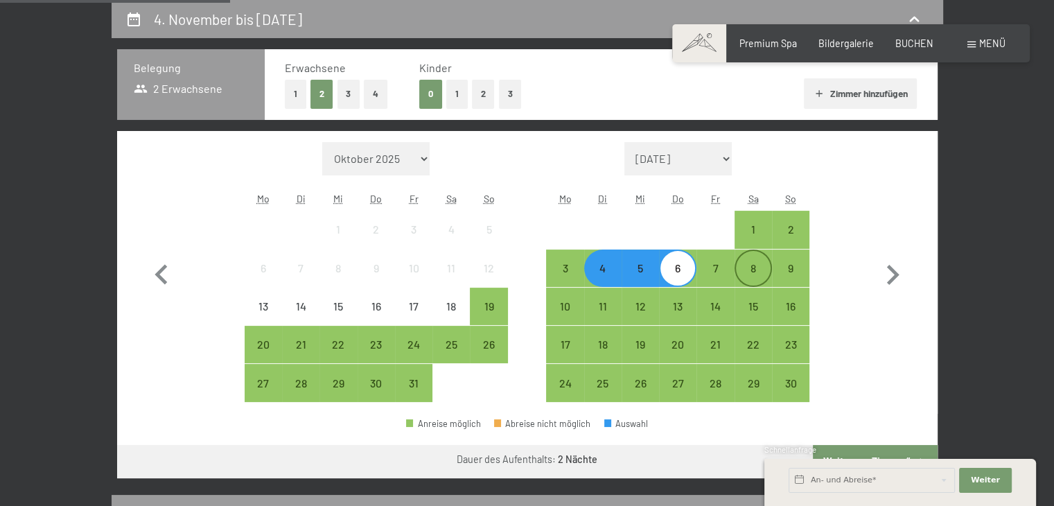
click at [739, 267] on div "8" at bounding box center [753, 280] width 35 height 35
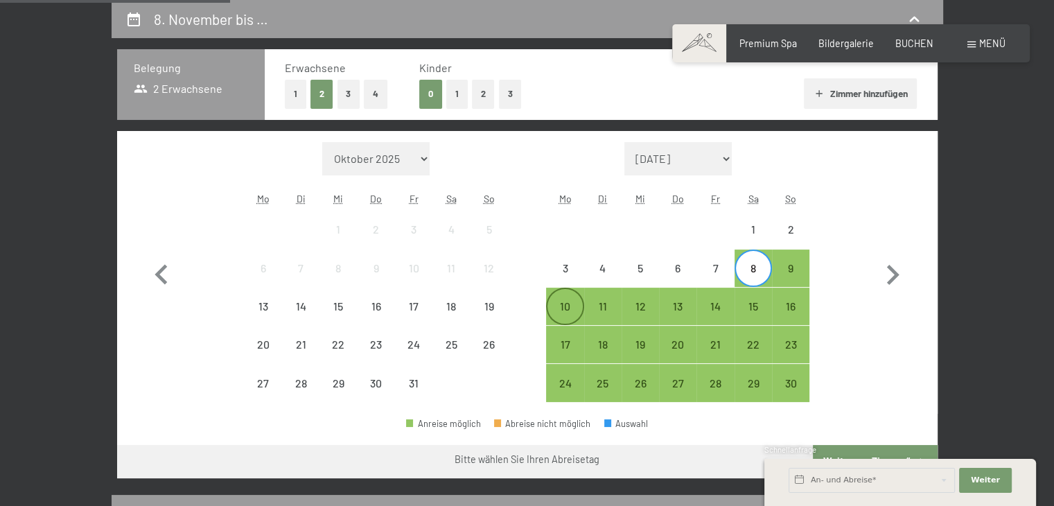
click at [576, 315] on div "10" at bounding box center [564, 318] width 35 height 35
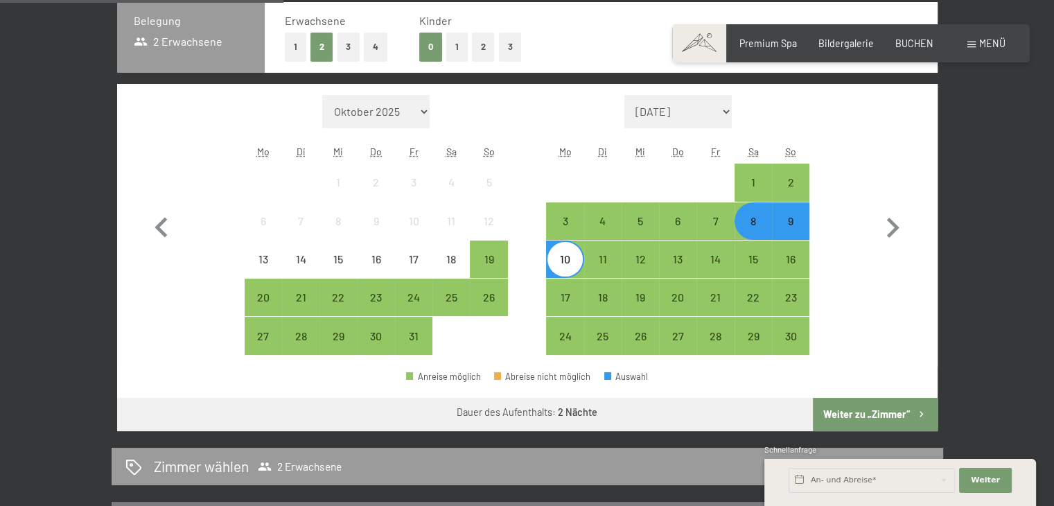
click at [886, 417] on button "Weiter zu „Zimmer“" at bounding box center [875, 414] width 124 height 33
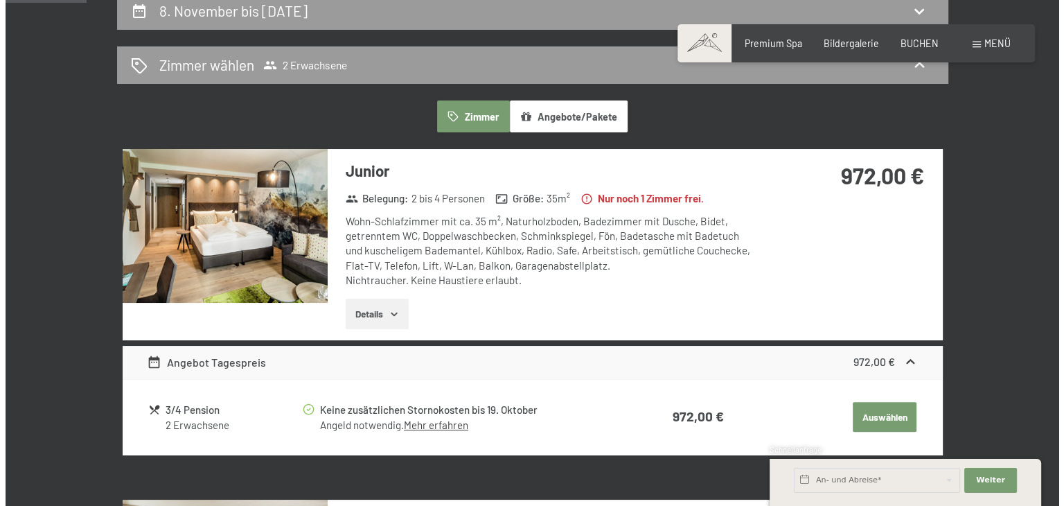
scroll to position [298, 0]
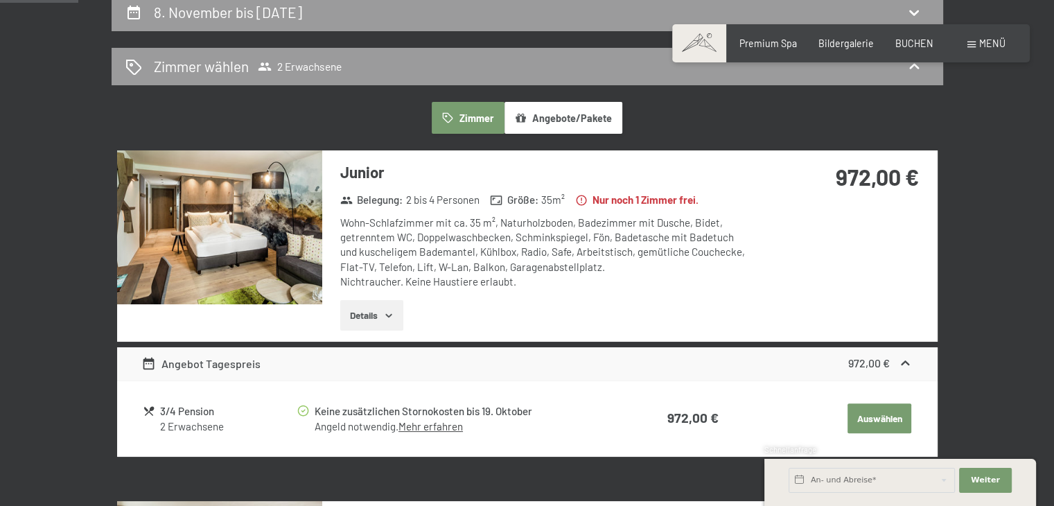
click at [980, 44] on span "Menü" at bounding box center [992, 43] width 26 height 12
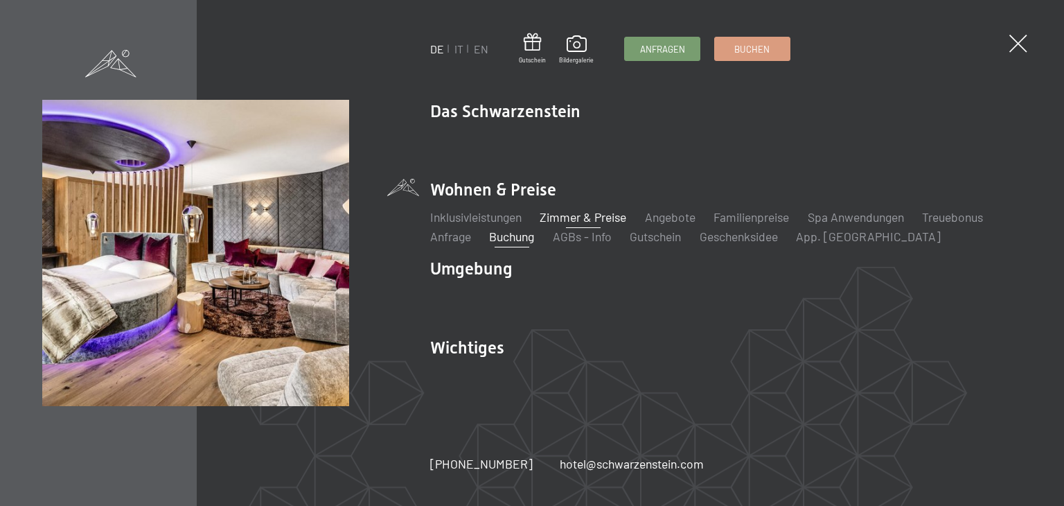
click at [570, 216] on link "Zimmer & Preise" at bounding box center [583, 216] width 87 height 15
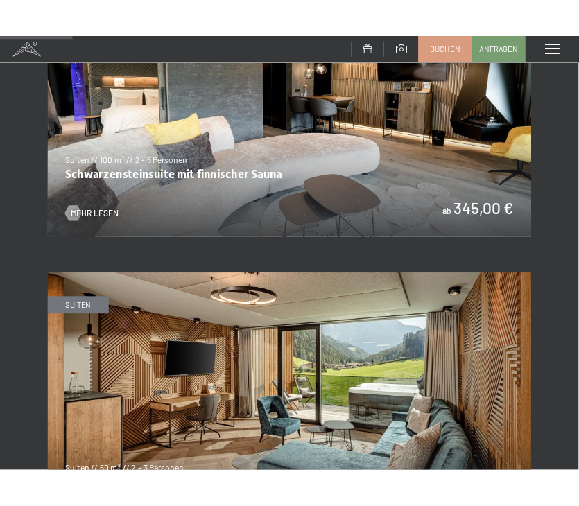
scroll to position [797, 0]
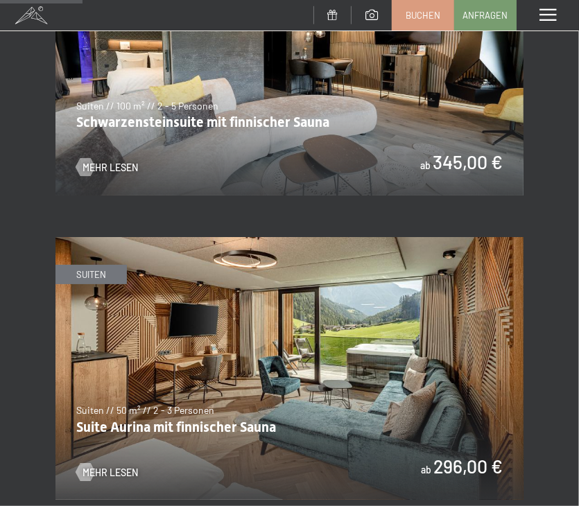
click at [546, 12] on span at bounding box center [547, 15] width 17 height 12
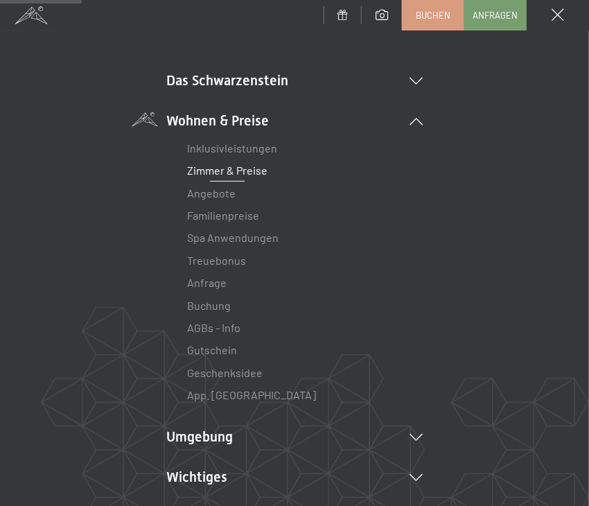
scroll to position [86, 0]
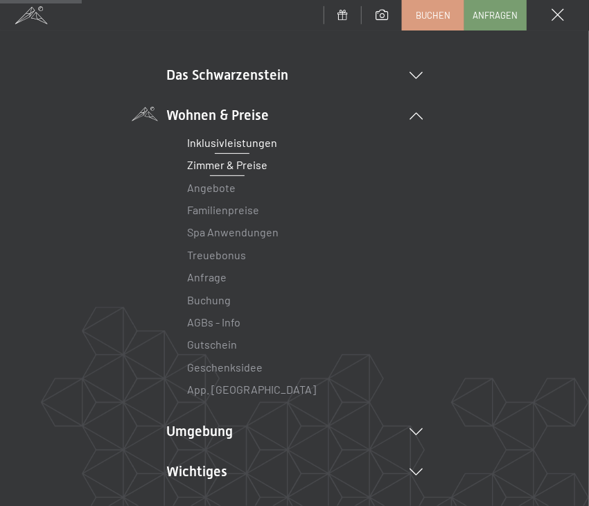
click at [208, 148] on link "Inklusivleistungen" at bounding box center [232, 142] width 90 height 13
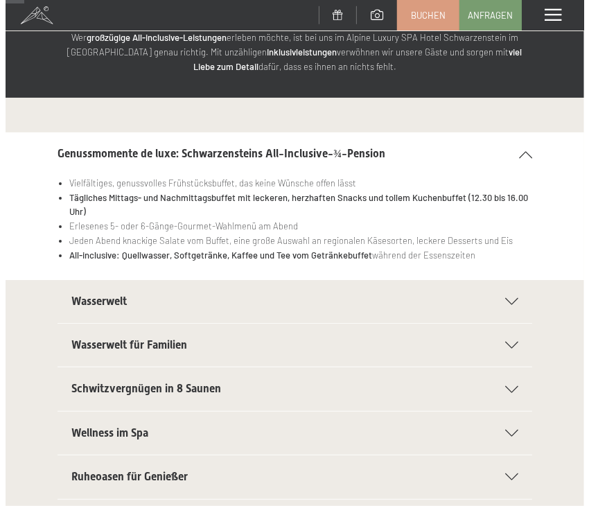
scroll to position [104, 0]
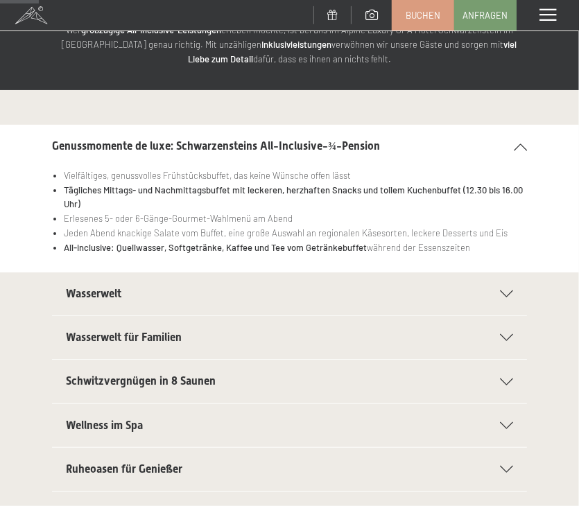
click at [548, 12] on span at bounding box center [547, 15] width 17 height 12
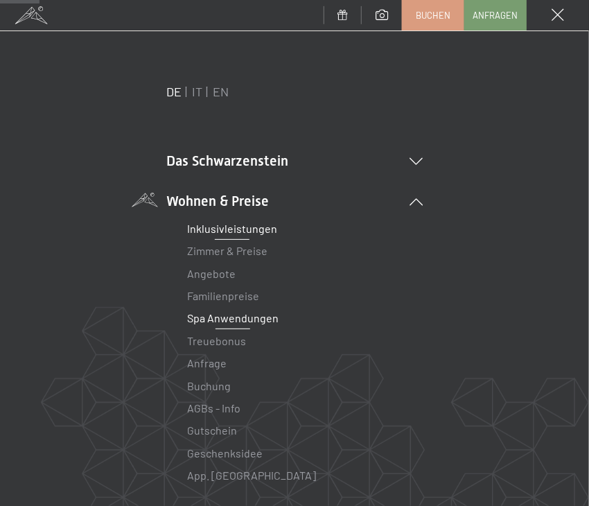
click at [220, 318] on link "Spa Anwendungen" at bounding box center [232, 317] width 91 height 13
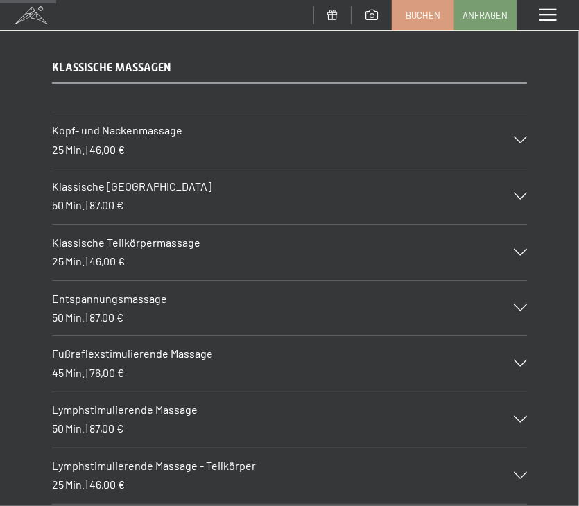
scroll to position [1105, 0]
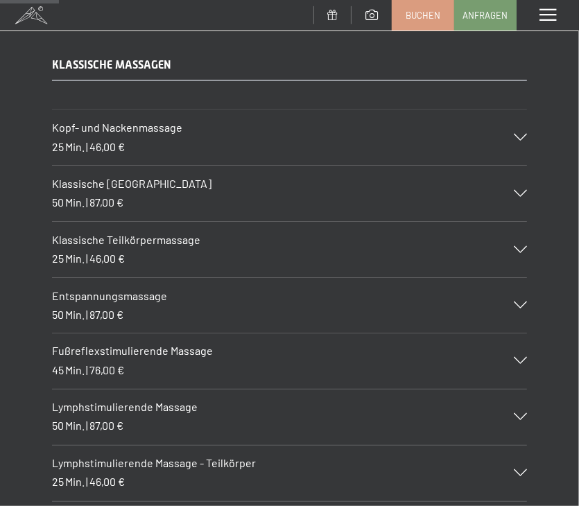
click at [278, 132] on h3 "Kopf- und Nackenmassage" at bounding box center [275, 127] width 447 height 15
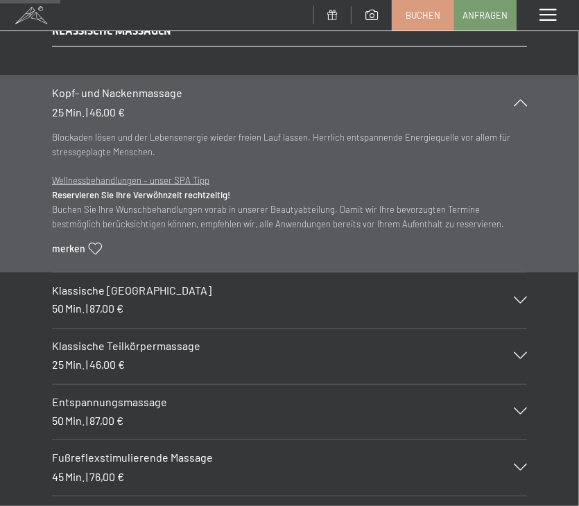
scroll to position [1140, 0]
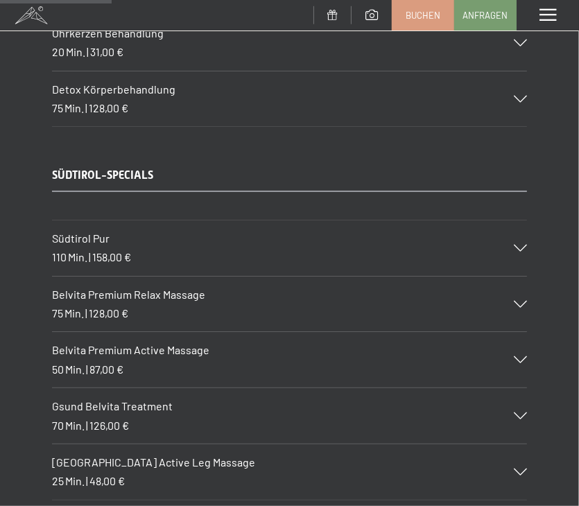
click at [164, 260] on div "Südtirol Pur 110 Min. | 158,00 €" at bounding box center [289, 247] width 475 height 55
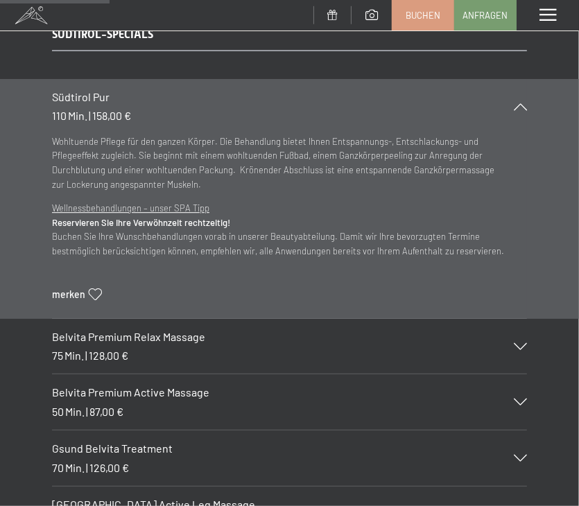
scroll to position [1964, 0]
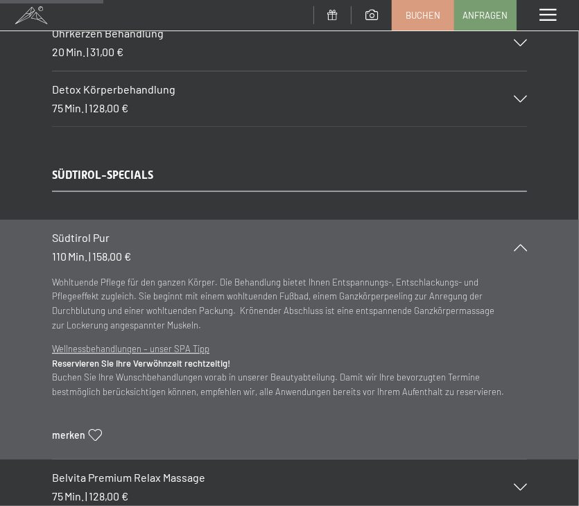
click at [508, 236] on div "Südtirol Pur 110 Min. | 158,00 €" at bounding box center [289, 247] width 475 height 55
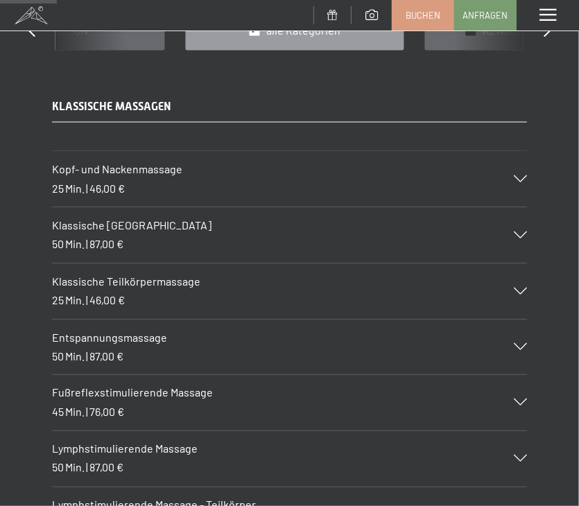
click at [547, 21] on span at bounding box center [547, 15] width 17 height 12
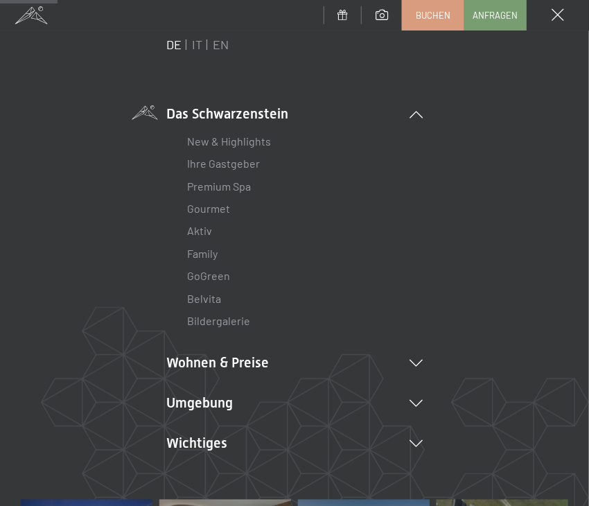
scroll to position [48, 0]
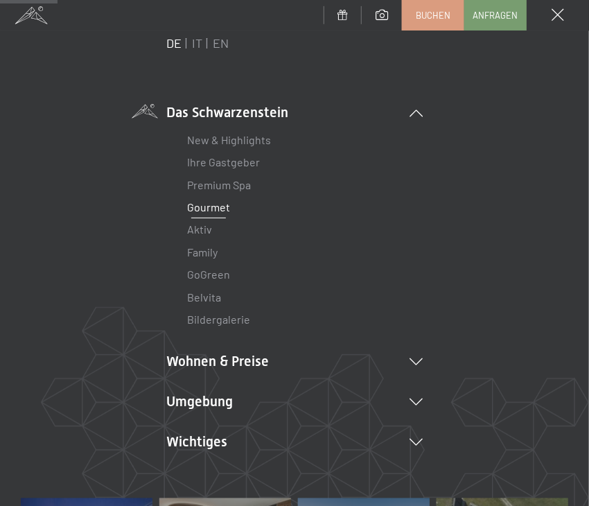
click at [211, 206] on link "Gourmet" at bounding box center [208, 206] width 43 height 13
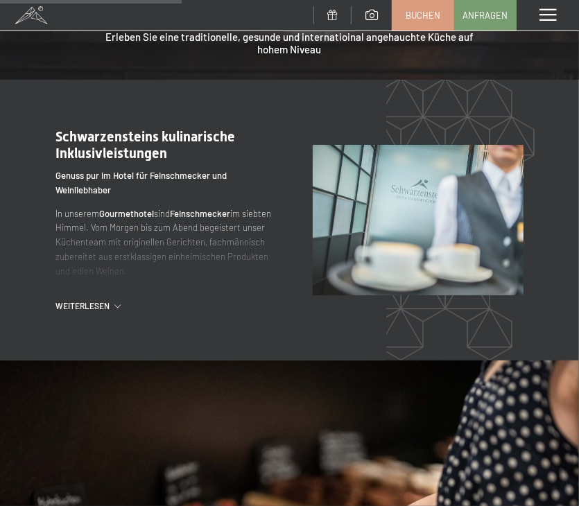
scroll to position [1151, 0]
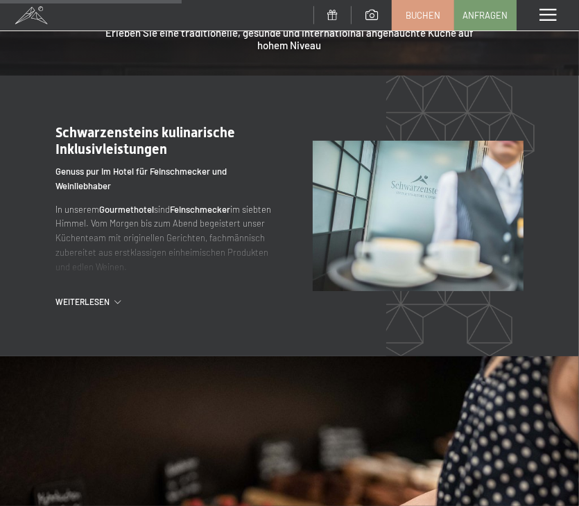
click at [115, 296] on div "Weiterlesen" at bounding box center [166, 302] width 222 height 12
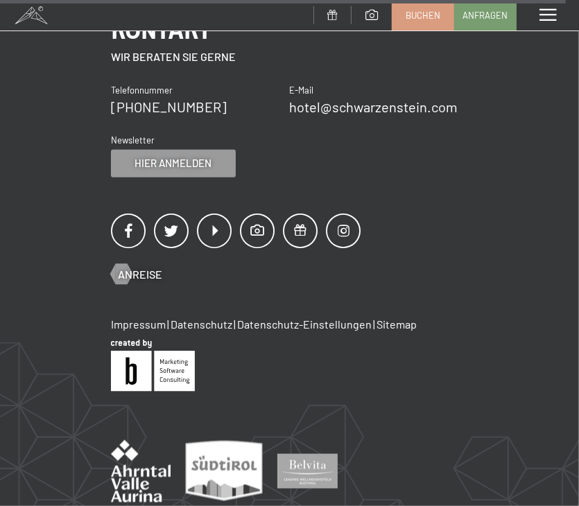
scroll to position [3922, 0]
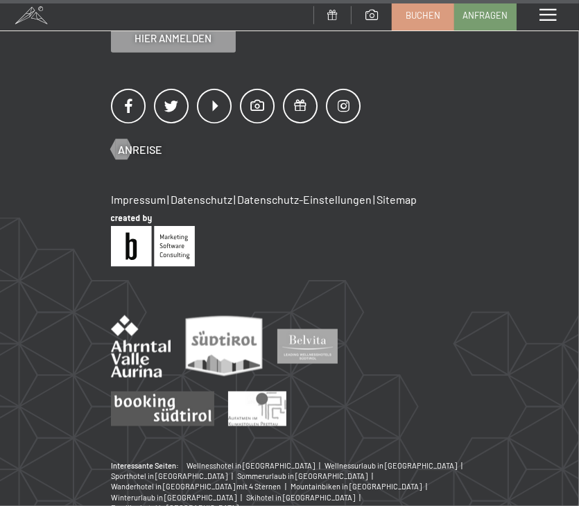
click at [540, 17] on span at bounding box center [547, 15] width 17 height 12
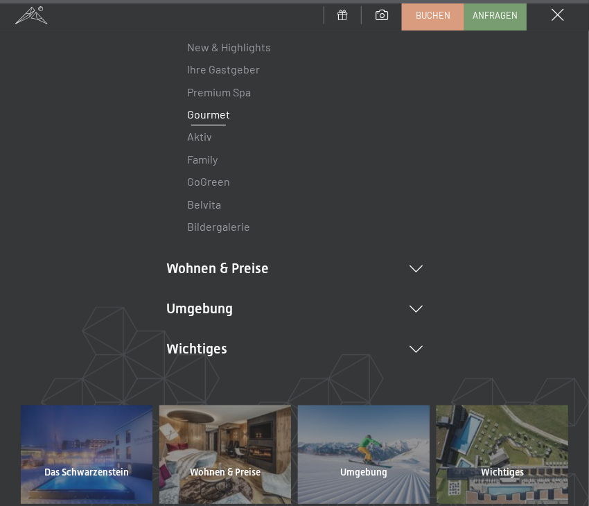
scroll to position [141, 0]
click at [416, 267] on icon at bounding box center [415, 268] width 13 height 7
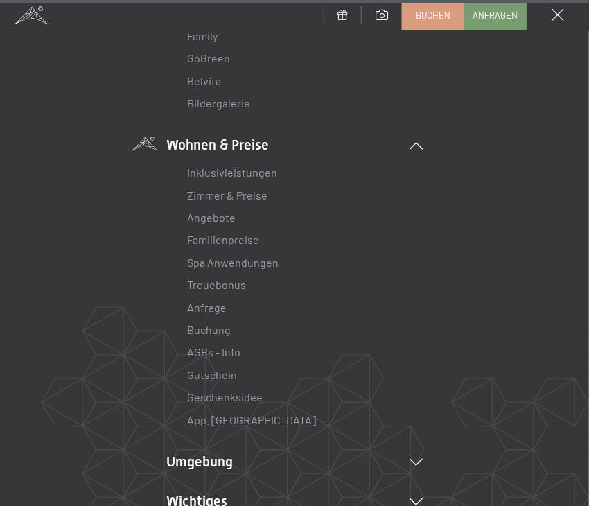
scroll to position [265, 0]
click at [225, 170] on link "Inklusivleistungen" at bounding box center [232, 171] width 90 height 13
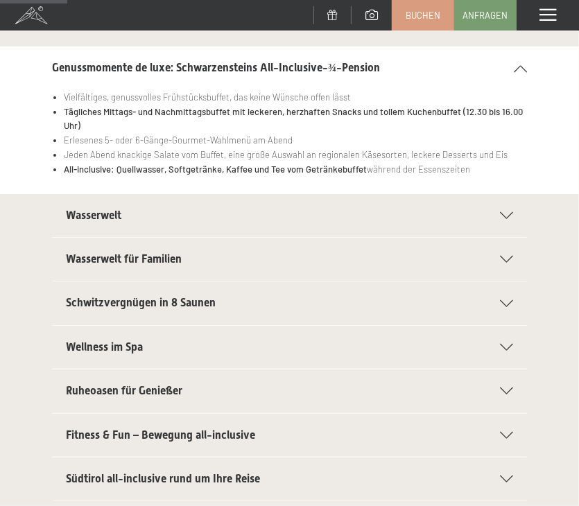
scroll to position [183, 0]
click at [203, 225] on div "Wasserwelt" at bounding box center [289, 214] width 447 height 43
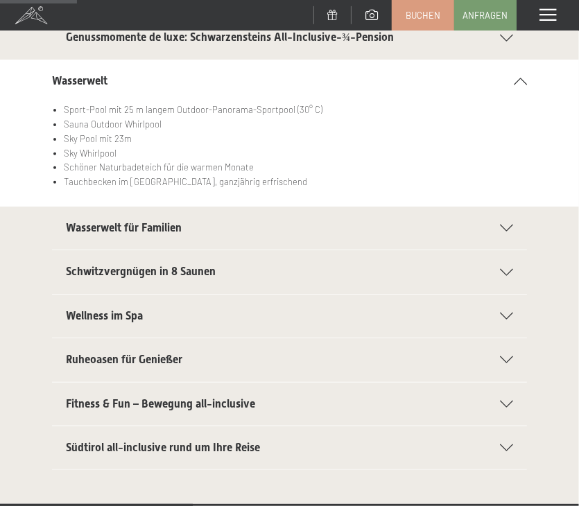
scroll to position [213, 0]
click at [216, 230] on h2 "Wasserwelt für Familien" at bounding box center [275, 227] width 419 height 15
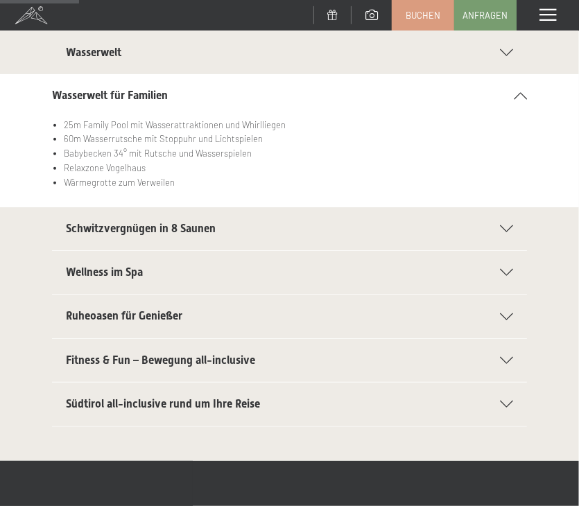
scroll to position [248, 0]
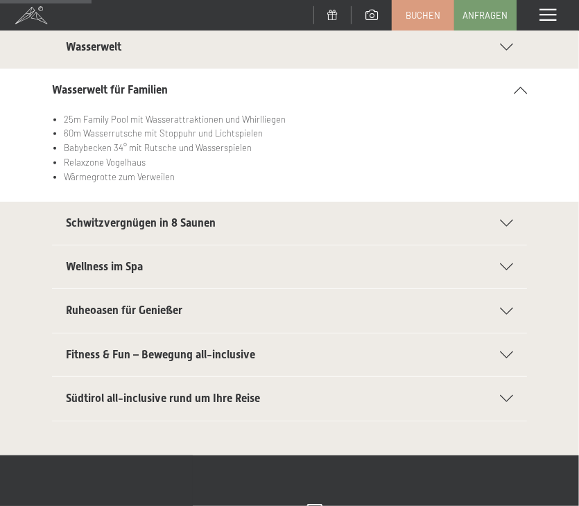
click at [224, 231] on div "Schwitzvergnügen in 8 Saunen" at bounding box center [289, 223] width 447 height 43
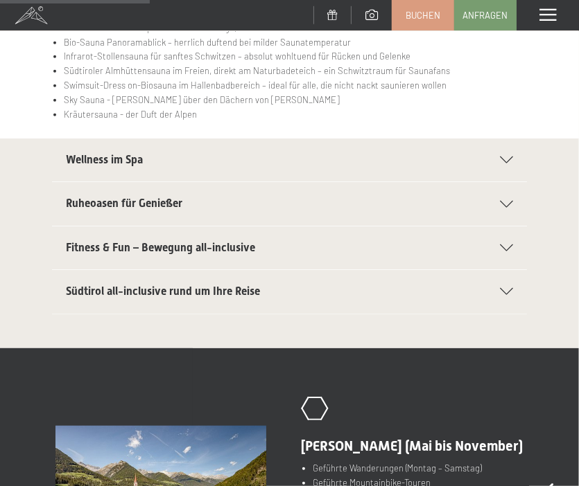
scroll to position [418, 0]
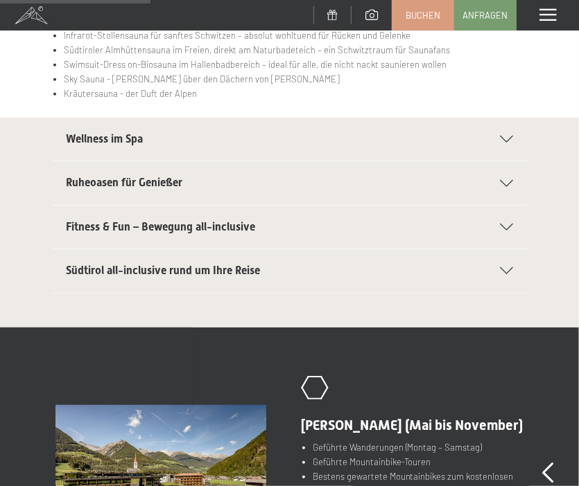
click at [204, 273] on span "Südtirol all-inclusive rund um Ihre Reise" at bounding box center [163, 270] width 194 height 13
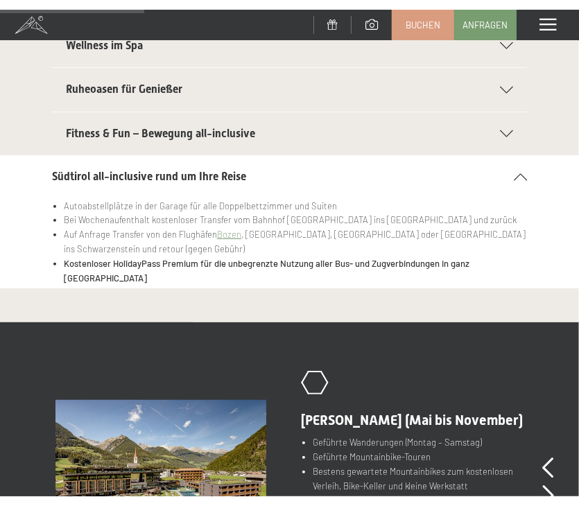
scroll to position [391, 0]
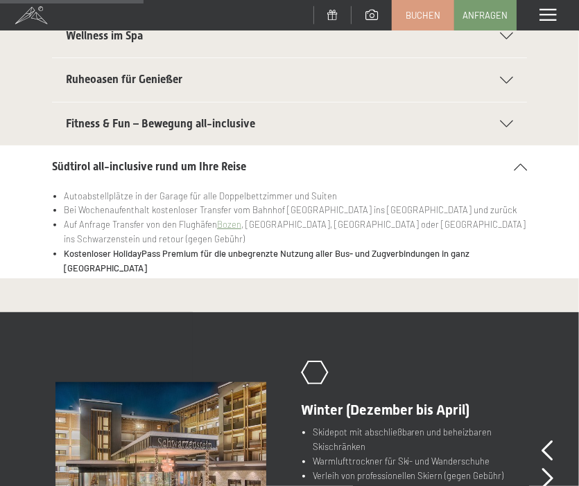
click at [155, 125] on span "Fitness & Fun – Bewegung all-inclusive" at bounding box center [160, 123] width 189 height 13
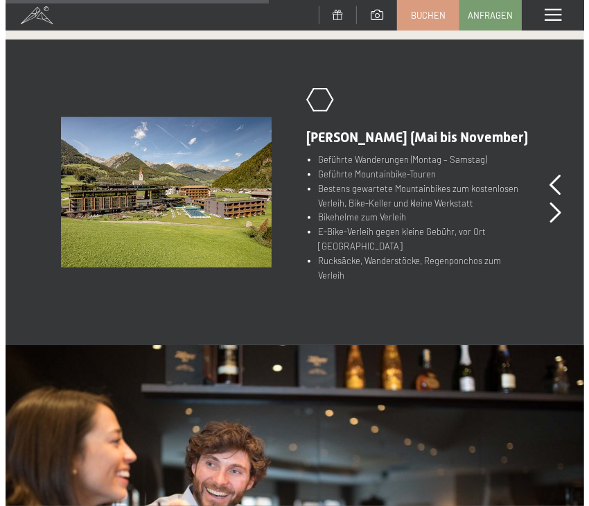
scroll to position [740, 0]
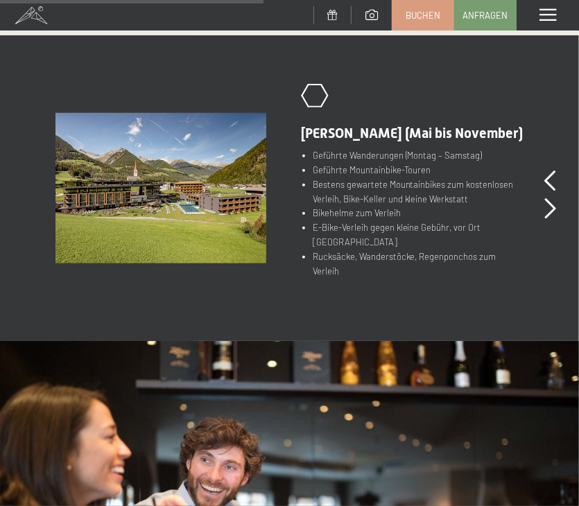
click at [539, 20] on span at bounding box center [547, 15] width 17 height 12
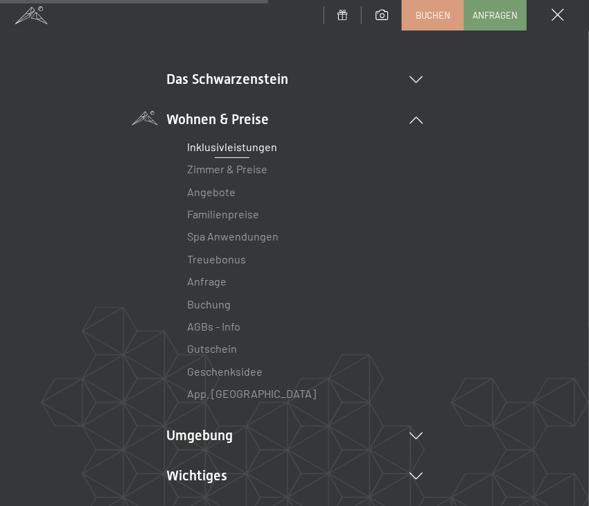
scroll to position [86, 0]
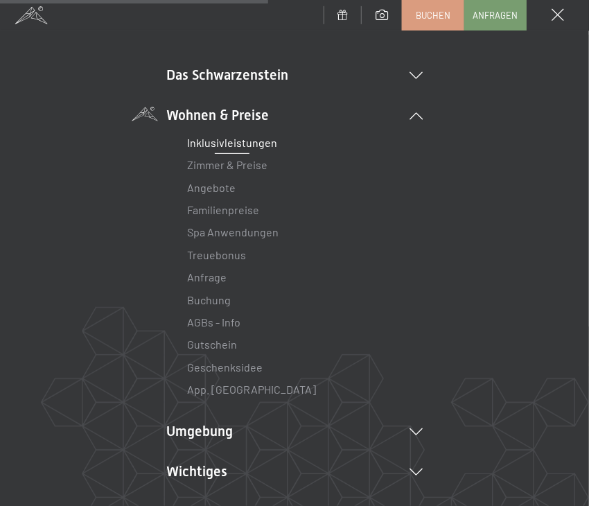
click at [194, 173] on li "Zimmer & Preise Liste" at bounding box center [294, 165] width 215 height 22
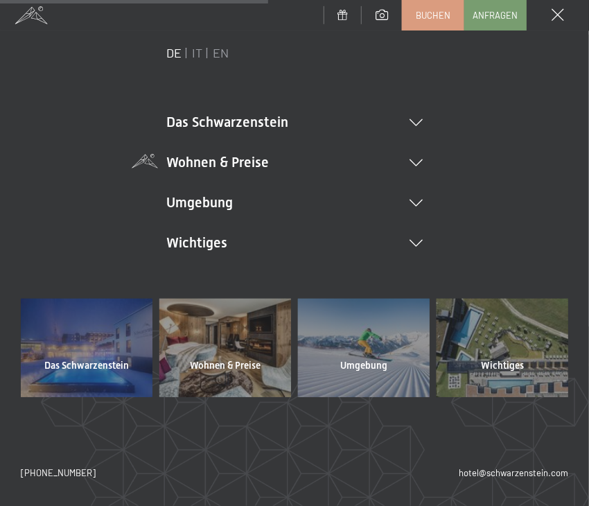
click at [193, 152] on li "Wohnen & Preise Inklusivleistungen Zimmer & Preise Liste Angebote Liste Familie…" at bounding box center [294, 161] width 256 height 19
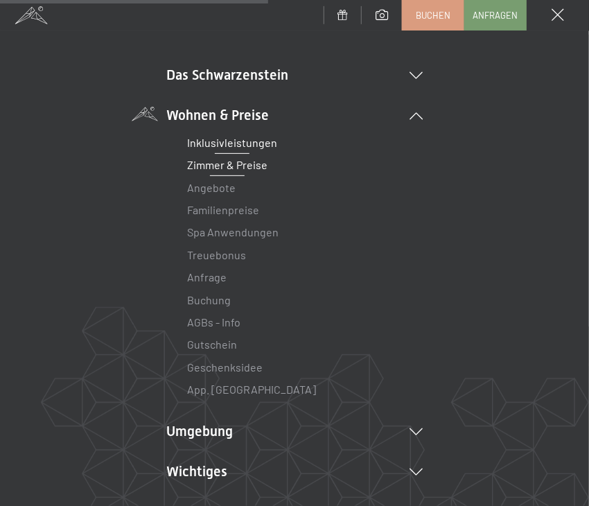
click at [202, 164] on link "Zimmer & Preise" at bounding box center [227, 164] width 80 height 13
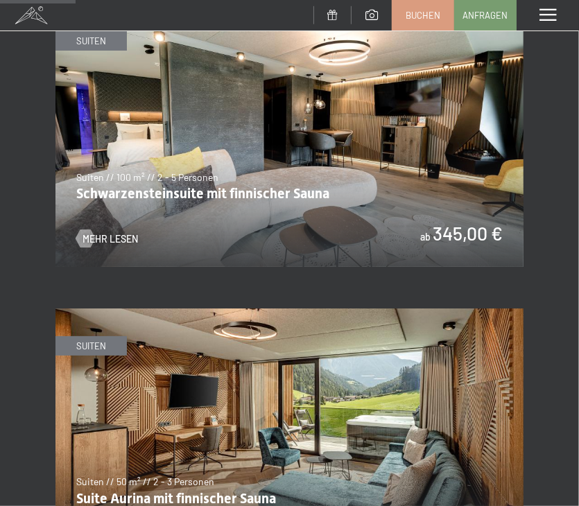
scroll to position [727, 0]
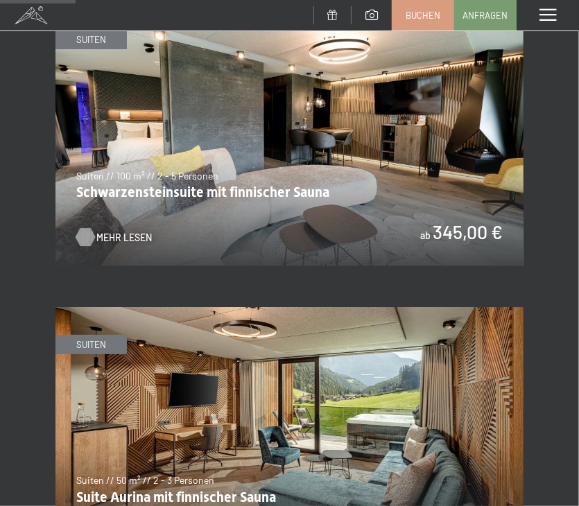
click at [127, 231] on span "Mehr Lesen" at bounding box center [123, 238] width 55 height 14
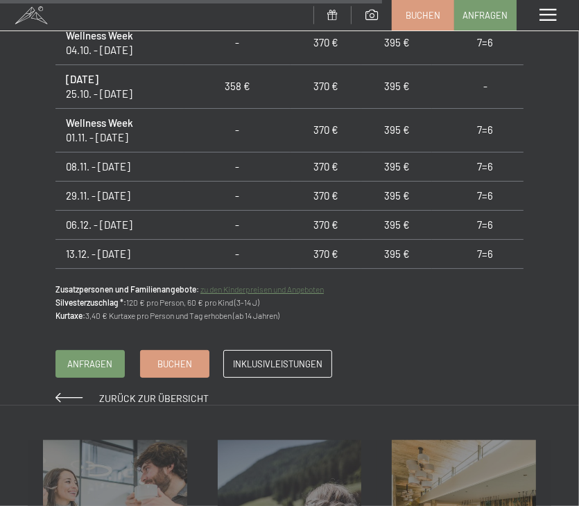
scroll to position [1244, 0]
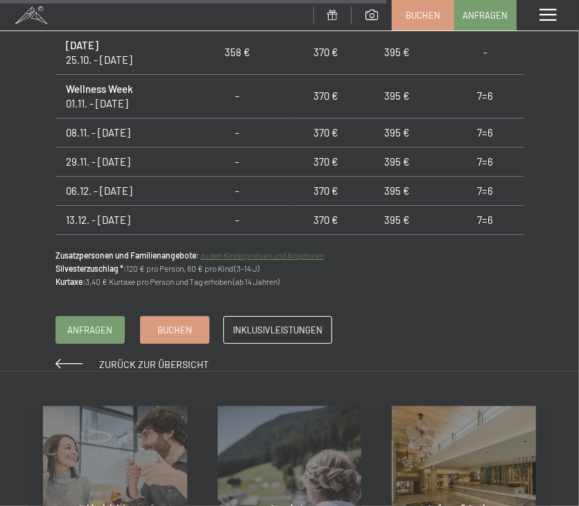
click at [415, 333] on div "Zurück zur Übersicht Inklusivleistungen Anfragen Buchen" at bounding box center [289, 343] width 468 height 55
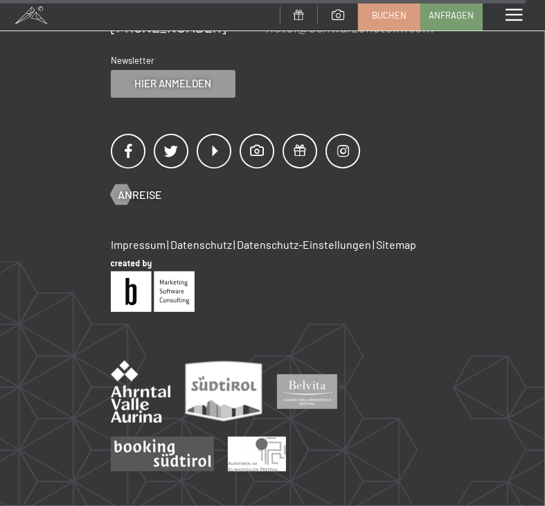
scroll to position [1939, 0]
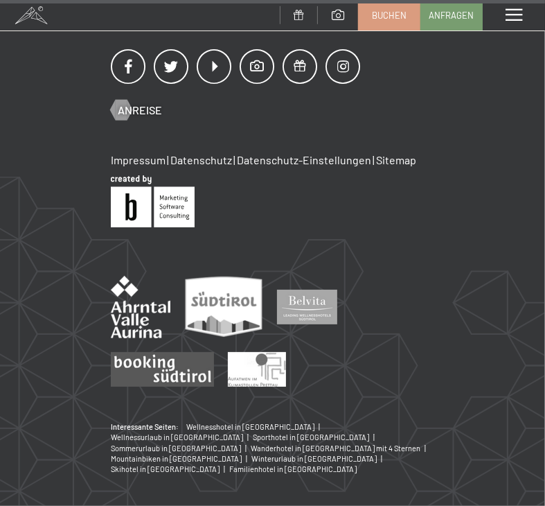
click at [299, 17] on span at bounding box center [299, 15] width 10 height 10
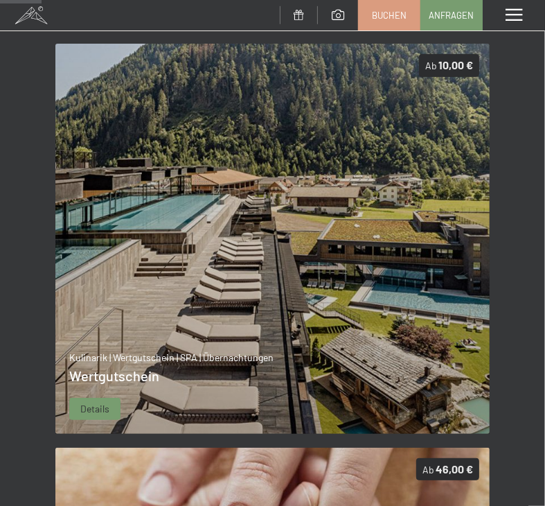
scroll to position [159, 0]
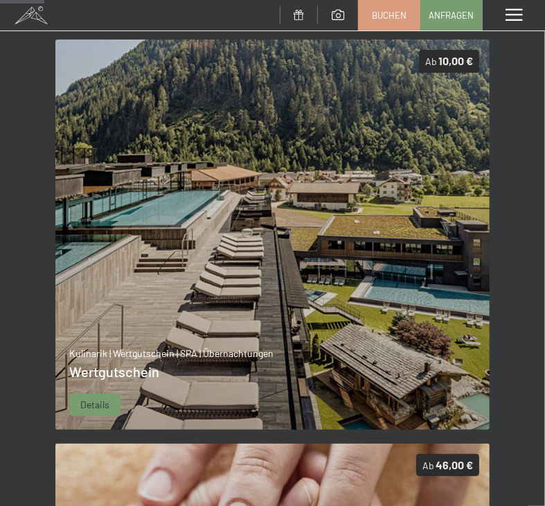
click at [127, 329] on img at bounding box center [272, 233] width 434 height 389
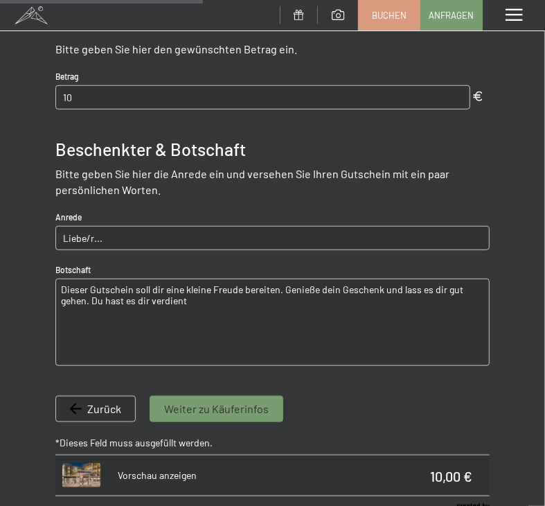
scroll to position [471, 0]
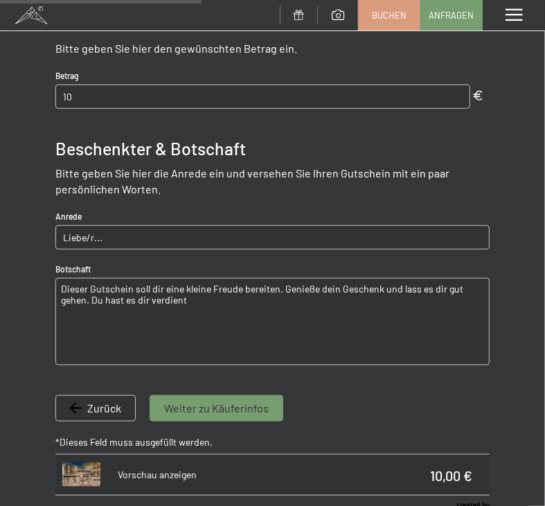
click at [149, 477] on p "Vorschau anzeigen" at bounding box center [157, 475] width 79 height 14
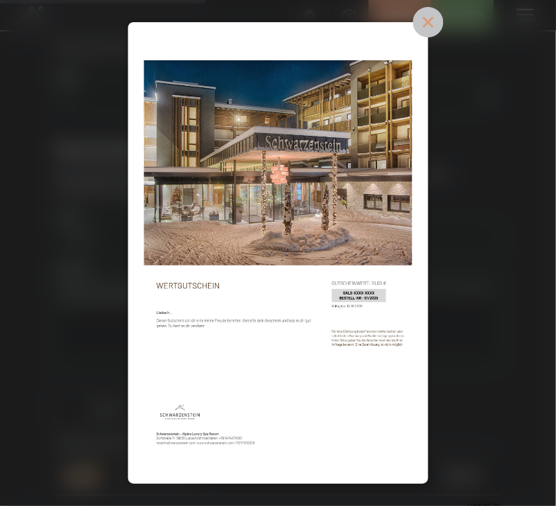
click at [428, 23] on icon at bounding box center [428, 22] width 14 height 14
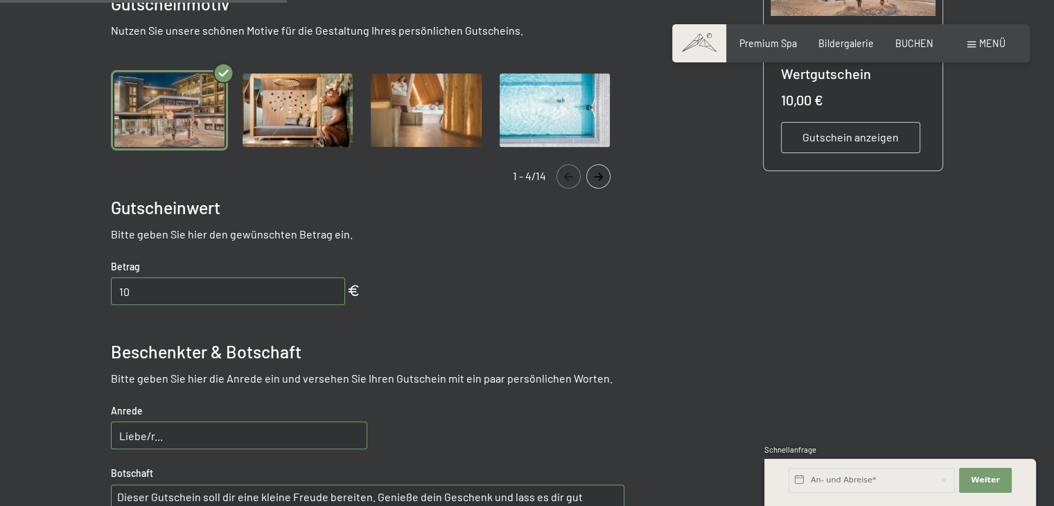
scroll to position [395, 0]
